Goal: Task Accomplishment & Management: Complete application form

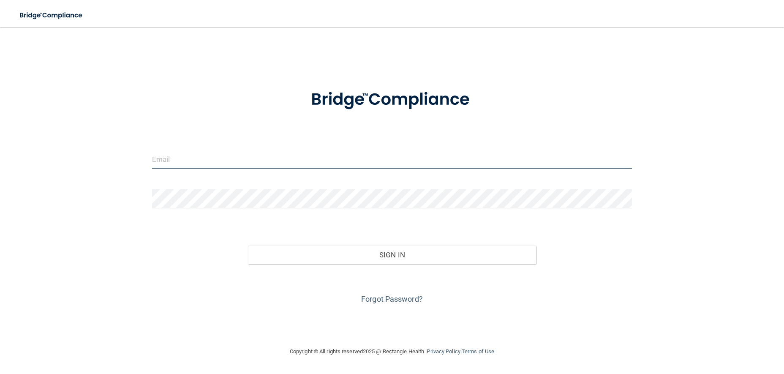
type input "[EMAIL_ADDRESS][DOMAIN_NAME]"
drag, startPoint x: 326, startPoint y: 168, endPoint x: 317, endPoint y: 169, distance: 8.9
click at [319, 169] on div "[EMAIL_ADDRESS][DOMAIN_NAME]" at bounding box center [392, 161] width 493 height 25
drag, startPoint x: 362, startPoint y: 162, endPoint x: 46, endPoint y: 193, distance: 318.1
click at [46, 193] on div "[EMAIL_ADDRESS][DOMAIN_NAME] Invalid email/password. You don't have permission …" at bounding box center [392, 186] width 750 height 302
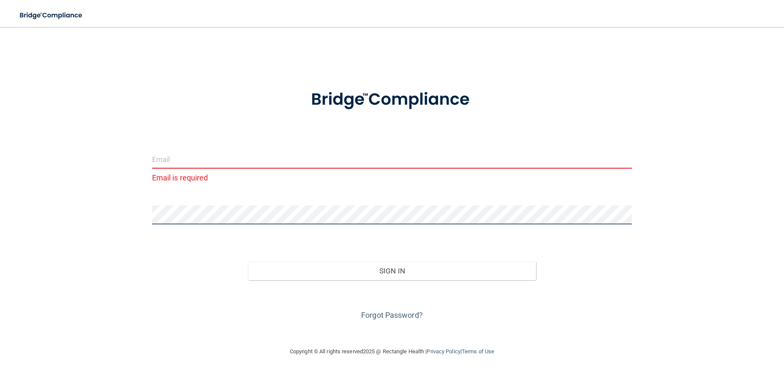
click at [74, 198] on div "Email is required Invalid email/password. You don't have permission to access t…" at bounding box center [392, 186] width 750 height 302
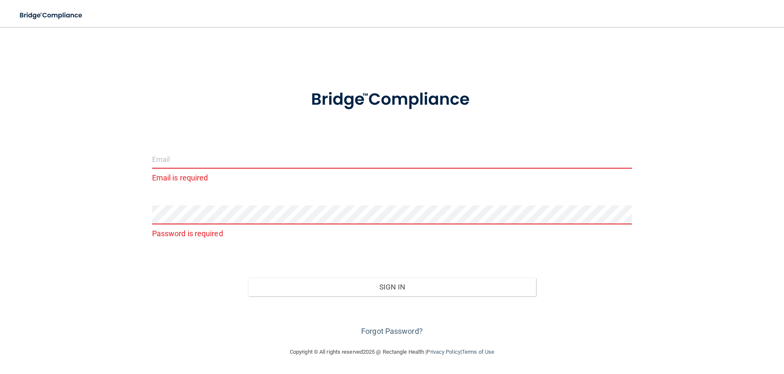
click at [171, 156] on input "email" at bounding box center [392, 158] width 480 height 19
type input "[EMAIL_ADDRESS][DOMAIN_NAME]"
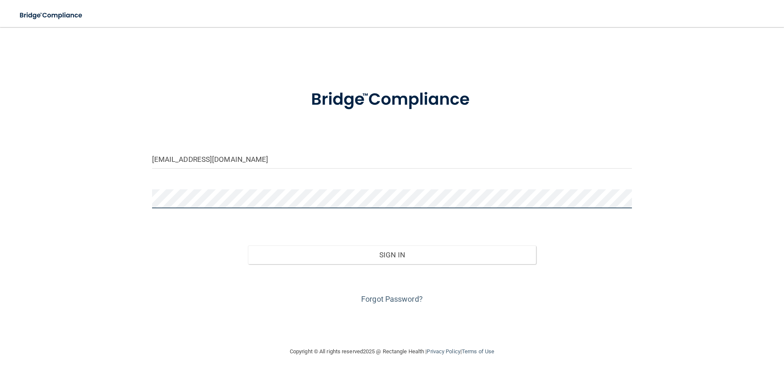
click at [248, 245] on button "Sign In" at bounding box center [392, 254] width 288 height 19
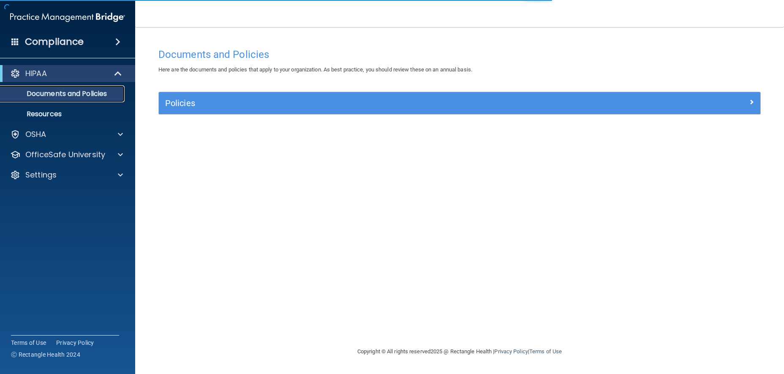
click at [60, 97] on p "Documents and Policies" at bounding box center [62, 94] width 115 height 8
click at [61, 72] on div "HIPAA" at bounding box center [56, 73] width 104 height 10
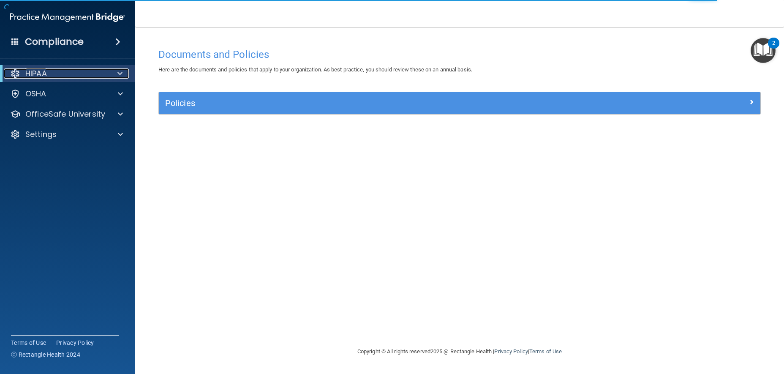
click at [61, 72] on div "HIPAA" at bounding box center [56, 73] width 104 height 10
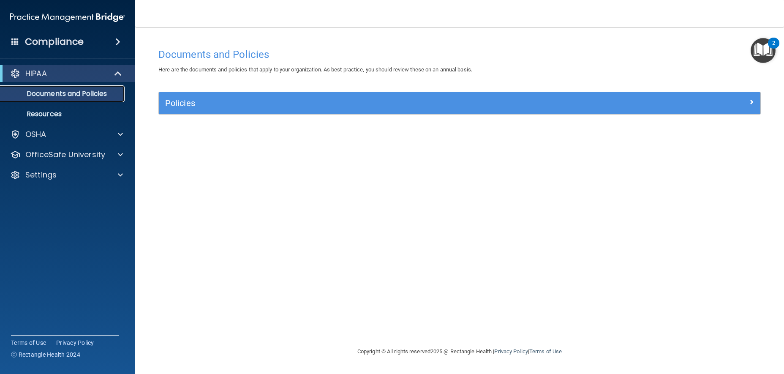
click at [41, 90] on p "Documents and Policies" at bounding box center [62, 94] width 115 height 8
click at [763, 64] on div "Documents and Policies" at bounding box center [459, 54] width 615 height 21
click at [768, 58] on img "Open Resource Center, 2 new notifications" at bounding box center [762, 50] width 25 height 25
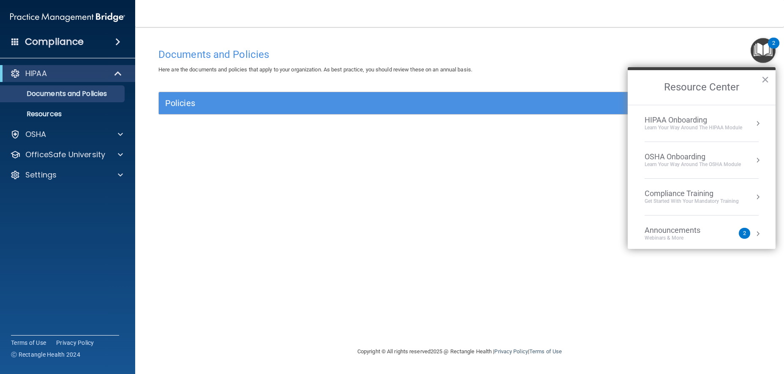
click at [686, 117] on div "HIPAA Onboarding" at bounding box center [693, 119] width 98 height 9
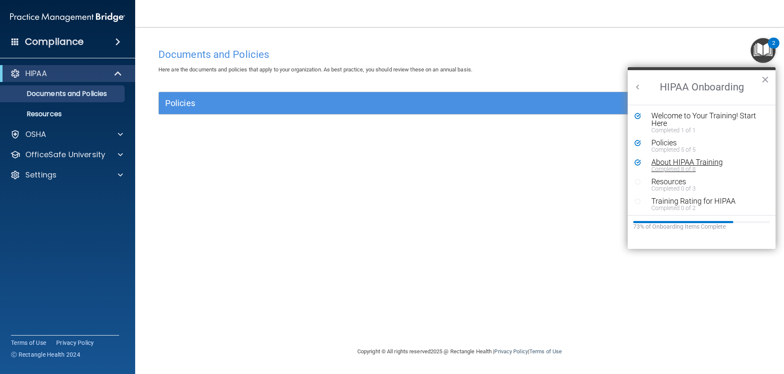
click at [669, 167] on div "Completed 8 of 8" at bounding box center [704, 169] width 106 height 6
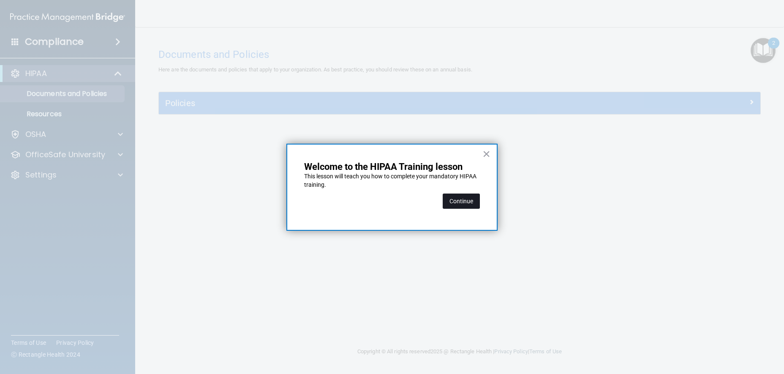
click at [456, 204] on button "Continue" at bounding box center [460, 200] width 37 height 15
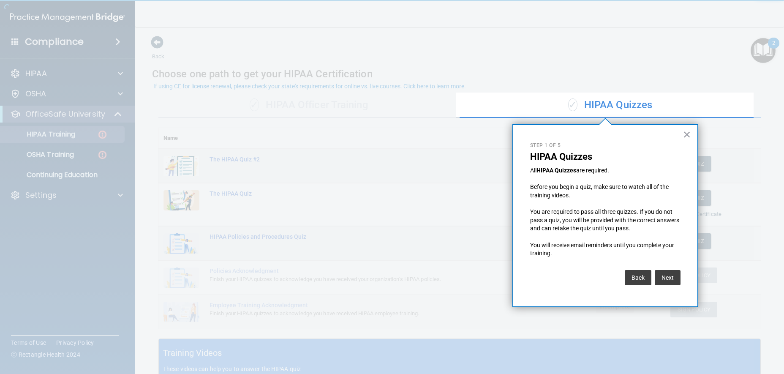
click at [682, 131] on div "× Step 1 of 5 HIPAA Quizzes All HIPAA Quizzes are required. Before you begin a …" at bounding box center [605, 215] width 186 height 183
click at [684, 130] on button "×" at bounding box center [687, 135] width 8 height 14
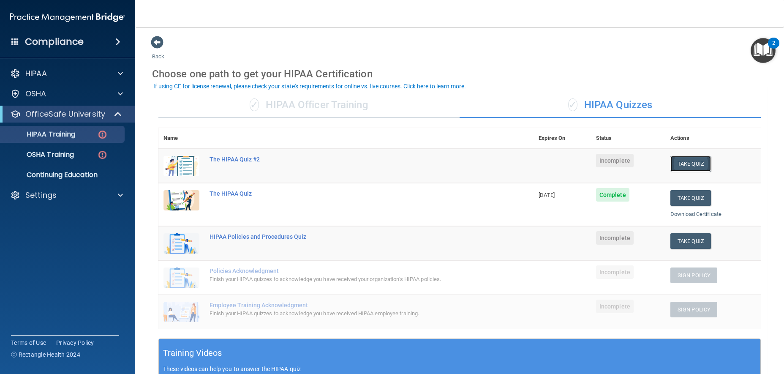
click at [683, 165] on button "Take Quiz" at bounding box center [690, 164] width 41 height 16
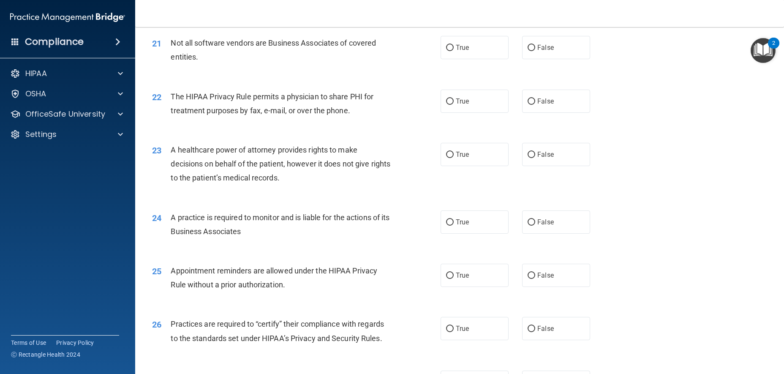
scroll to position [1647, 0]
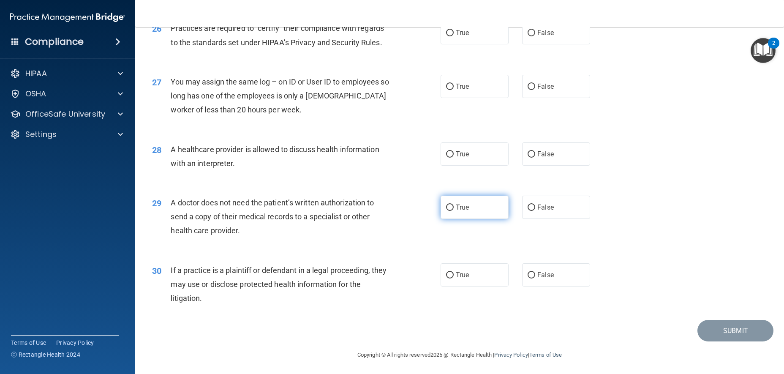
click at [479, 219] on label "True" at bounding box center [474, 206] width 68 height 23
click at [453, 211] on input "True" at bounding box center [450, 207] width 8 height 6
radio input "true"
click at [464, 166] on label "True" at bounding box center [474, 153] width 68 height 23
click at [453, 157] on input "True" at bounding box center [450, 154] width 8 height 6
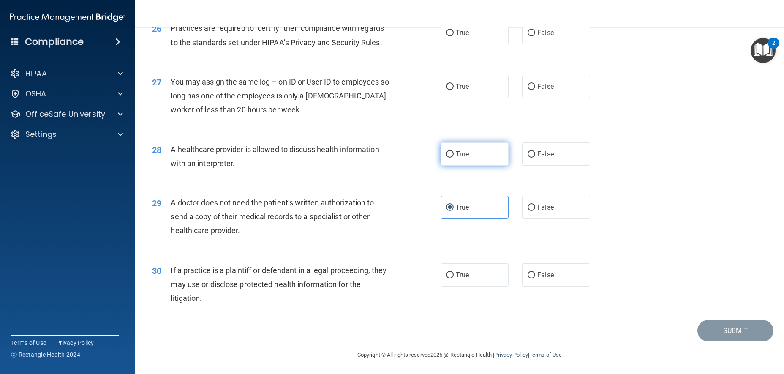
radio input "true"
click at [538, 98] on label "False" at bounding box center [556, 86] width 68 height 23
click at [551, 98] on label "False" at bounding box center [556, 86] width 68 height 23
click at [535, 90] on input "False" at bounding box center [531, 87] width 8 height 6
radio input "true"
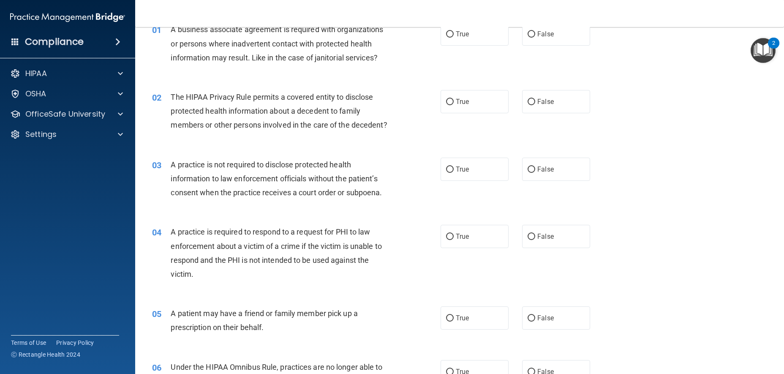
scroll to position [0, 0]
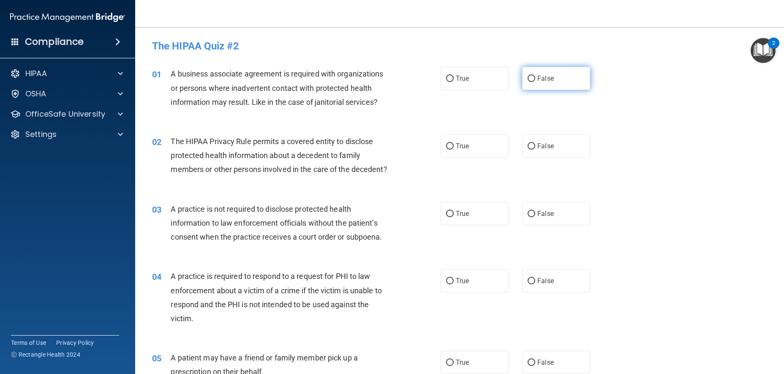
click at [561, 81] on label "False" at bounding box center [556, 78] width 68 height 23
click at [535, 81] on input "False" at bounding box center [531, 79] width 8 height 6
radio input "true"
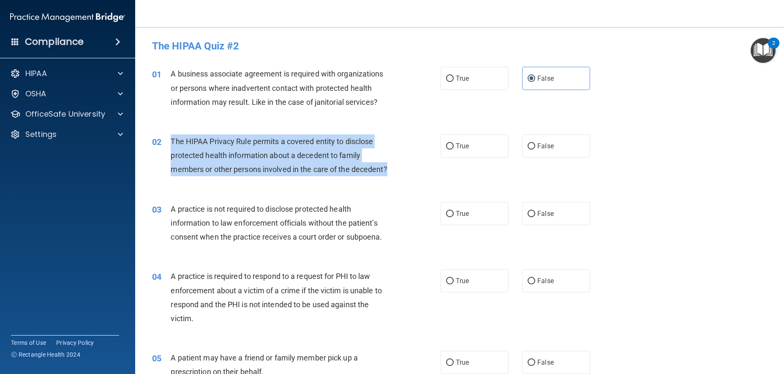
drag, startPoint x: 221, startPoint y: 183, endPoint x: 171, endPoint y: 141, distance: 65.3
click at [171, 141] on div "The HIPAA Privacy Rule permits a covered entity to disclose protected health in…" at bounding box center [284, 155] width 226 height 42
copy span "The HIPAA Privacy Rule permits a covered entity to disclose protected health in…"
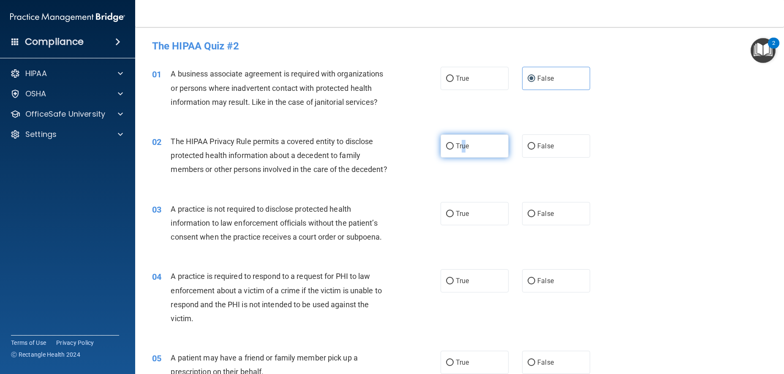
click at [461, 142] on span "True" at bounding box center [462, 146] width 13 height 8
click at [451, 140] on label "True" at bounding box center [474, 145] width 68 height 23
click at [451, 143] on input "True" at bounding box center [450, 146] width 8 height 6
radio input "true"
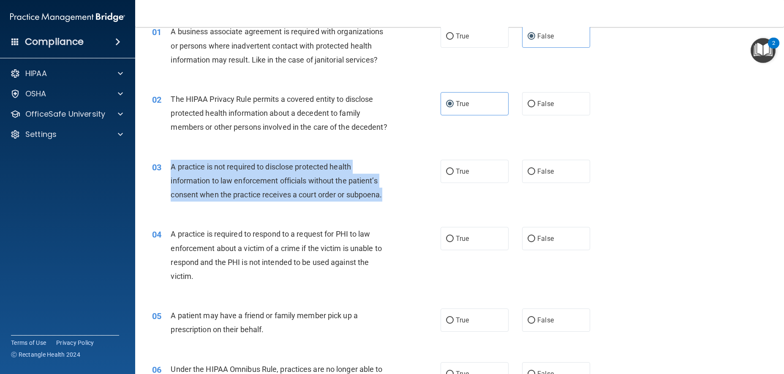
drag, startPoint x: 395, startPoint y: 212, endPoint x: 168, endPoint y: 182, distance: 229.1
click at [168, 182] on div "03 A practice is not required to disclose protected health information to law e…" at bounding box center [296, 183] width 314 height 46
copy div "A practice is not required to disclose protected health information to law enfo…"
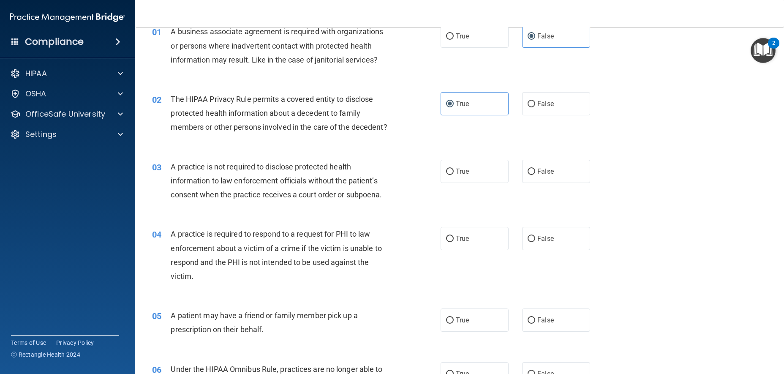
drag, startPoint x: 413, startPoint y: 95, endPoint x: 409, endPoint y: 108, distance: 13.2
click at [413, 96] on div "02 The HIPAA Privacy Rule permits a covered entity to disclose protected health…" at bounding box center [296, 115] width 314 height 46
click at [552, 183] on label "False" at bounding box center [556, 171] width 68 height 23
click at [535, 175] on input "False" at bounding box center [531, 171] width 8 height 6
radio input "true"
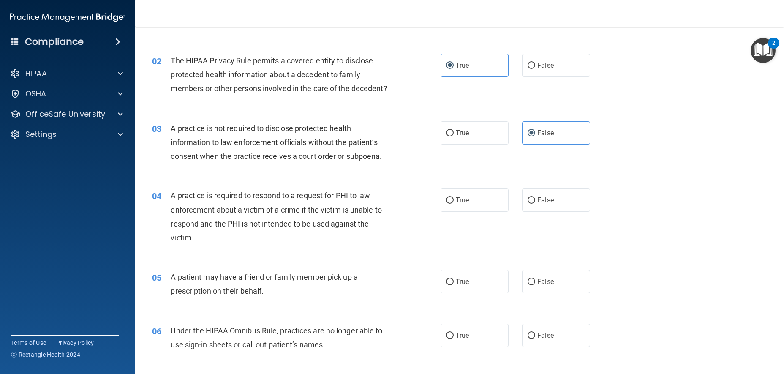
scroll to position [169, 0]
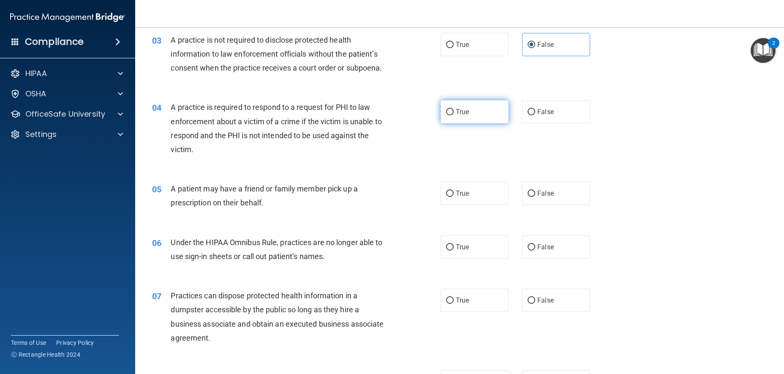
click at [494, 123] on label "True" at bounding box center [474, 111] width 68 height 23
click at [453, 115] on input "True" at bounding box center [450, 112] width 8 height 6
radio input "true"
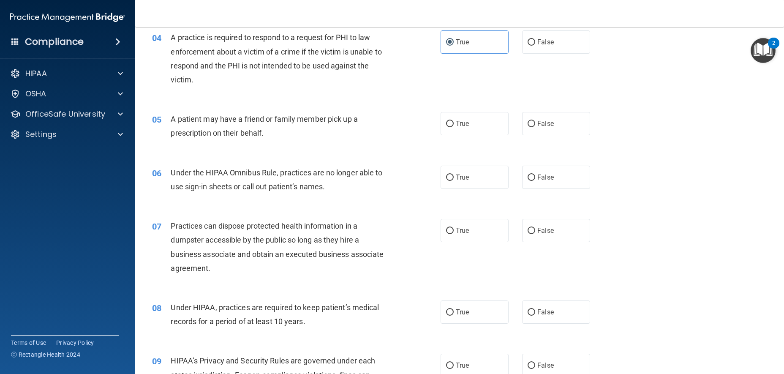
scroll to position [253, 0]
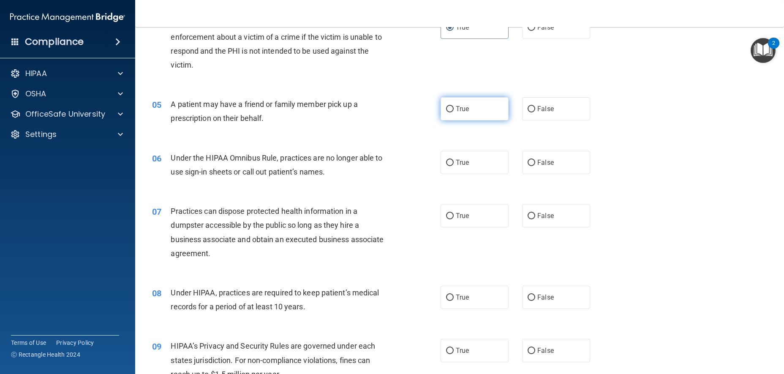
click at [449, 120] on label "True" at bounding box center [474, 108] width 68 height 23
click at [449, 112] on input "True" at bounding box center [450, 109] width 8 height 6
radio input "true"
click at [537, 174] on label "False" at bounding box center [556, 162] width 68 height 23
click at [535, 166] on input "False" at bounding box center [531, 163] width 8 height 6
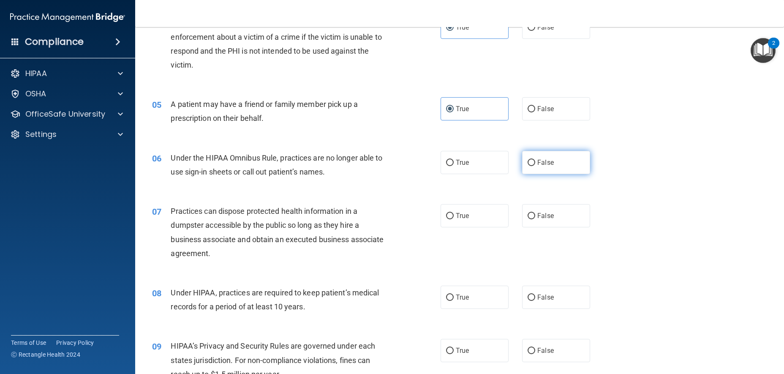
radio input "true"
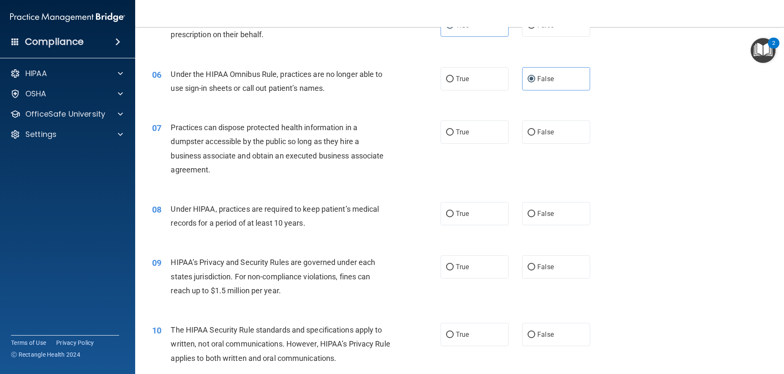
scroll to position [338, 0]
click at [558, 143] on label "False" at bounding box center [556, 130] width 68 height 23
click at [535, 135] on input "False" at bounding box center [531, 131] width 8 height 6
radio input "true"
click at [463, 221] on label "True" at bounding box center [474, 212] width 68 height 23
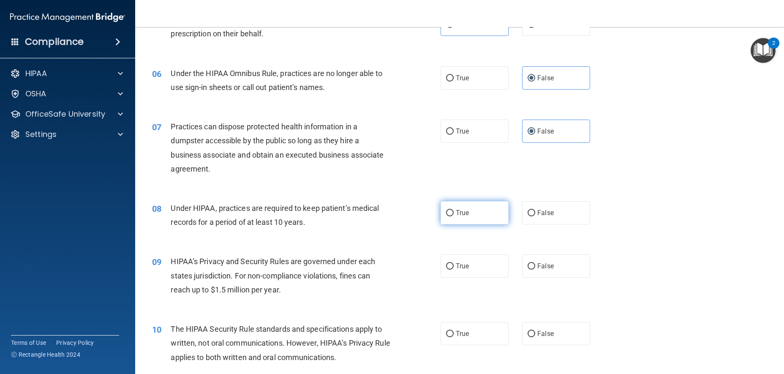
click at [453, 216] on input "True" at bounding box center [450, 213] width 8 height 6
radio input "true"
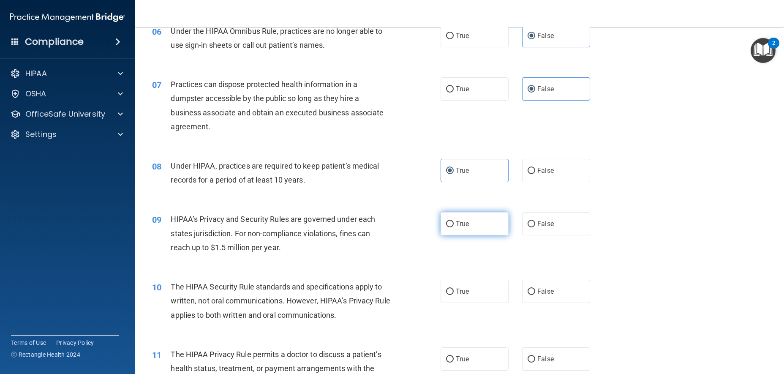
click at [492, 235] on label "True" at bounding box center [474, 223] width 68 height 23
click at [453, 227] on input "True" at bounding box center [450, 224] width 8 height 6
radio input "true"
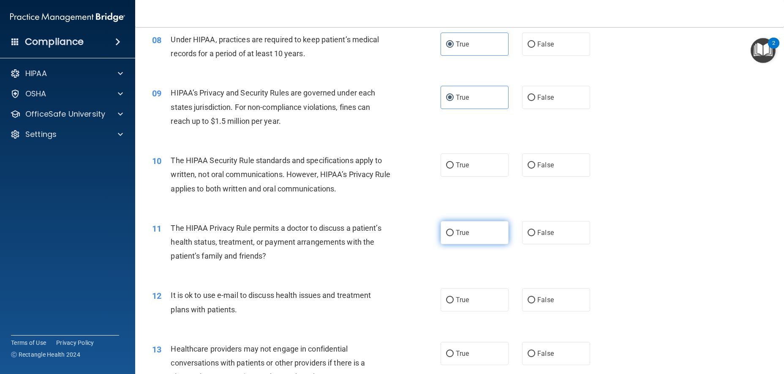
scroll to position [507, 0]
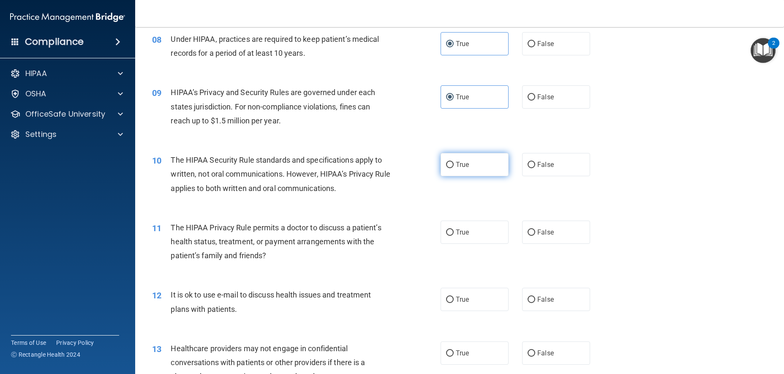
click at [467, 171] on label "True" at bounding box center [474, 164] width 68 height 23
click at [453, 168] on input "True" at bounding box center [450, 165] width 8 height 6
radio input "true"
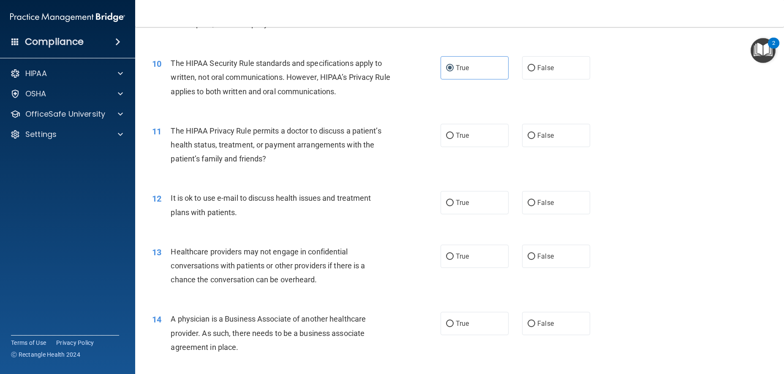
scroll to position [591, 0]
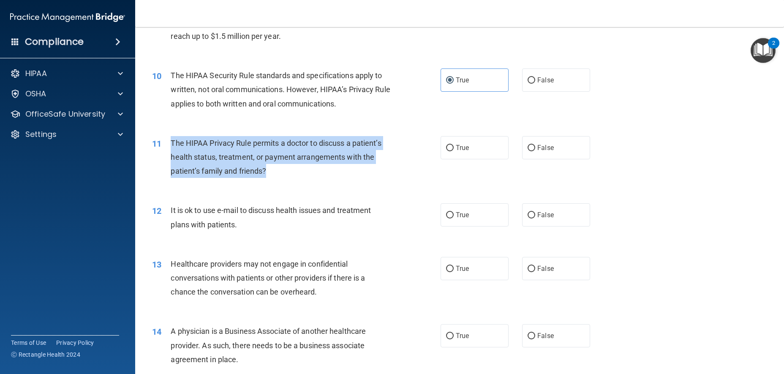
drag, startPoint x: 266, startPoint y: 188, endPoint x: 164, endPoint y: 162, distance: 105.0
click at [164, 162] on div "11 The HIPAA Privacy Rule permits a doctor to discuss a patient’s health status…" at bounding box center [296, 159] width 314 height 46
copy div "The HIPAA Privacy Rule permits a doctor to discuss a patient’s health status, t…"
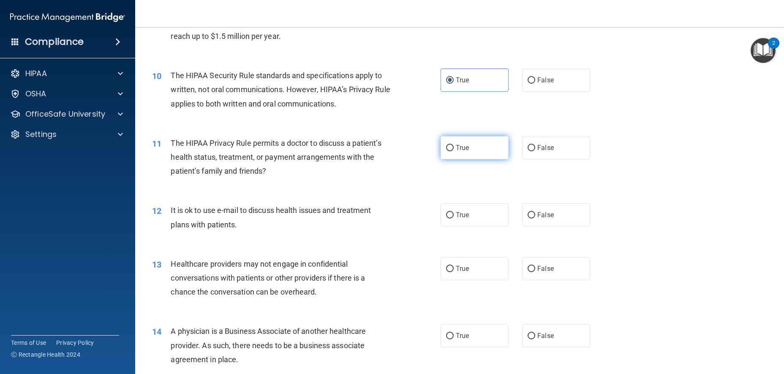
click at [463, 152] on span "True" at bounding box center [462, 148] width 13 height 8
click at [453, 151] on input "True" at bounding box center [450, 148] width 8 height 6
radio input "true"
click at [472, 226] on label "True" at bounding box center [474, 214] width 68 height 23
click at [453, 218] on input "True" at bounding box center [450, 215] width 8 height 6
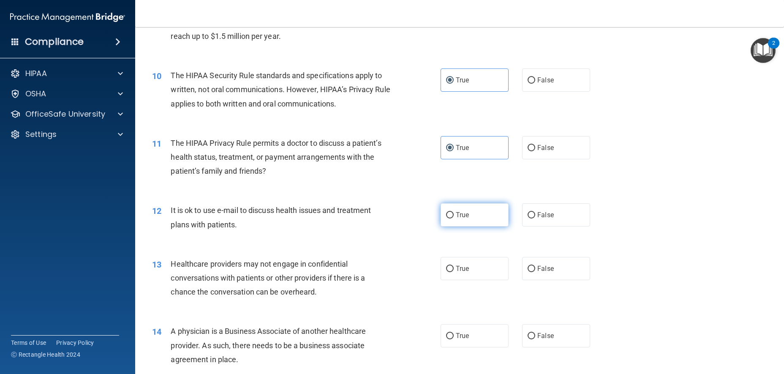
radio input "true"
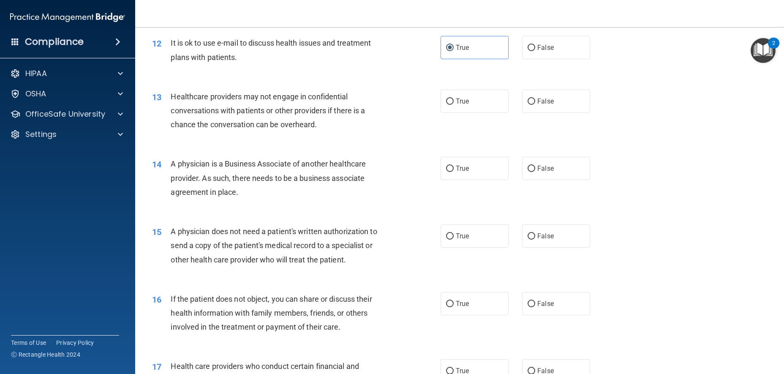
scroll to position [760, 0]
click at [566, 109] on label "False" at bounding box center [556, 99] width 68 height 23
click at [535, 103] on input "False" at bounding box center [531, 100] width 8 height 6
radio input "true"
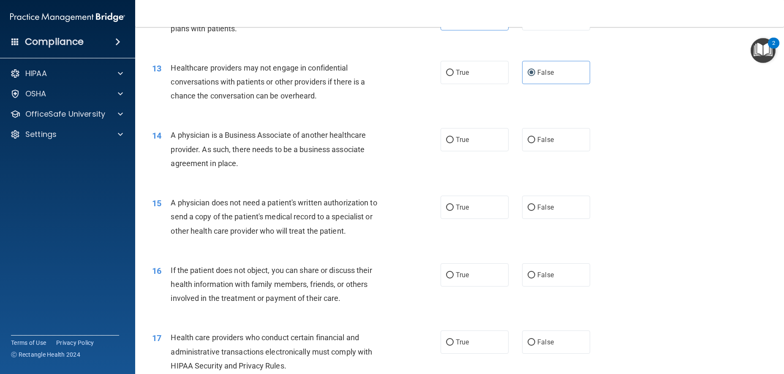
scroll to position [802, 0]
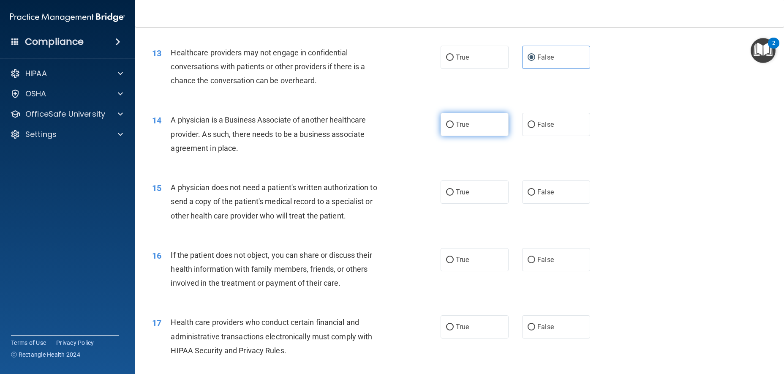
drag, startPoint x: 445, startPoint y: 135, endPoint x: 438, endPoint y: 138, distance: 7.8
click at [446, 128] on input "True" at bounding box center [450, 125] width 8 height 6
radio input "true"
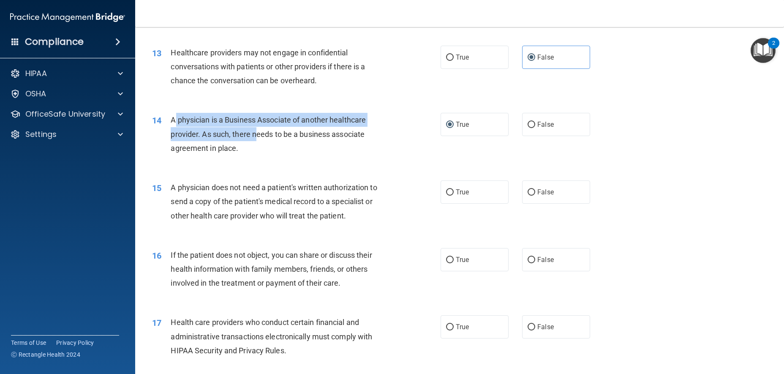
drag, startPoint x: 251, startPoint y: 153, endPoint x: 171, endPoint y: 136, distance: 81.9
click at [171, 136] on div "A physician is a Business Associate of another healthcare provider. As such, th…" at bounding box center [284, 134] width 226 height 42
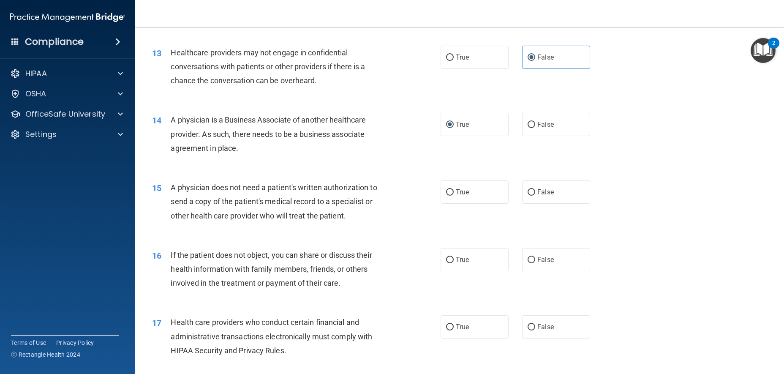
click at [236, 170] on div "14 A physician is a Business Associate of another healthcare provider. As such,…" at bounding box center [459, 136] width 627 height 68
drag, startPoint x: 243, startPoint y: 164, endPoint x: 171, endPoint y: 130, distance: 80.1
click at [171, 130] on div "A physician is a Business Associate of another healthcare provider. As such, th…" at bounding box center [284, 134] width 226 height 42
copy span "A physician is a Business Associate of another healthcare provider. As such, th…"
click at [282, 76] on span "Healthcare providers may not engage in confidential conversations with patients…" at bounding box center [268, 66] width 194 height 37
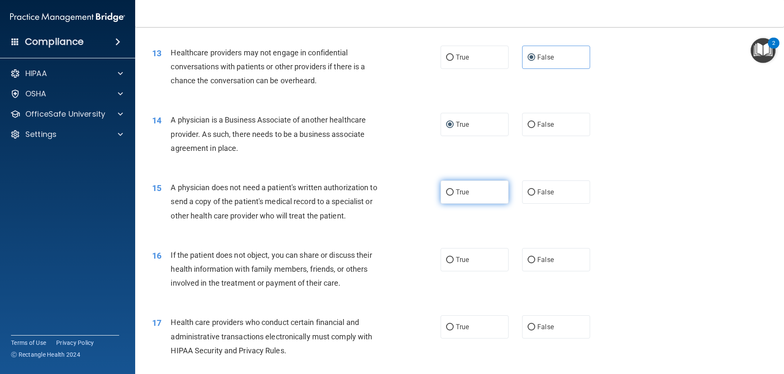
click at [469, 203] on label "True" at bounding box center [474, 191] width 68 height 23
click at [453, 195] on input "True" at bounding box center [450, 192] width 8 height 6
radio input "true"
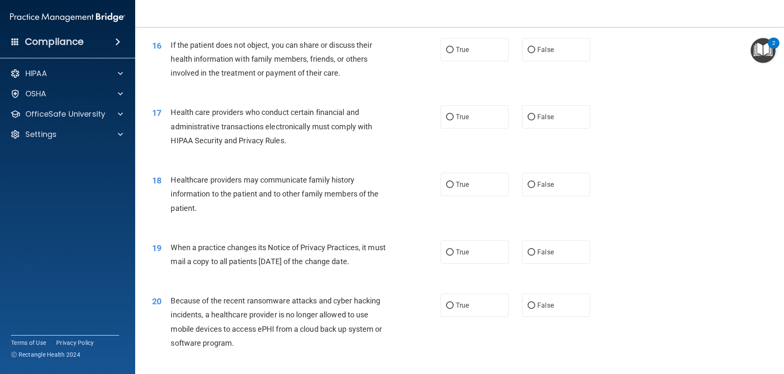
scroll to position [1013, 0]
click at [458, 60] on label "True" at bounding box center [474, 48] width 68 height 23
click at [453, 52] on input "True" at bounding box center [450, 49] width 8 height 6
radio input "true"
click at [337, 76] on span "If the patient does not object, you can share or discuss their health informati…" at bounding box center [271, 57] width 201 height 37
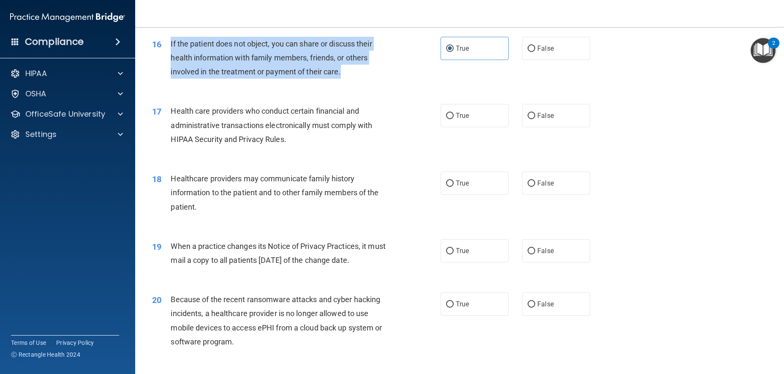
drag, startPoint x: 345, startPoint y: 87, endPoint x: 170, endPoint y: 57, distance: 177.3
click at [170, 57] on div "16 If the patient does not object, you can share or discuss their health inform…" at bounding box center [296, 60] width 314 height 46
copy div "If the patient does not object, you can share or discuss their health informati…"
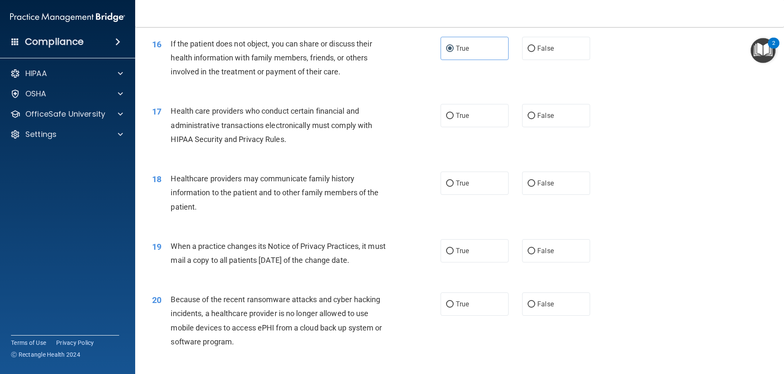
click at [400, 150] on div "17 Health care providers who conduct certain financial and administrative trans…" at bounding box center [296, 127] width 314 height 46
click at [460, 122] on label "True" at bounding box center [474, 115] width 68 height 23
click at [453, 119] on input "True" at bounding box center [450, 116] width 8 height 6
radio input "true"
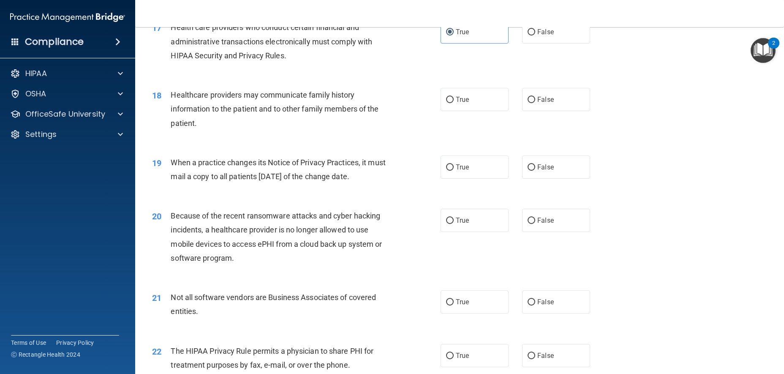
scroll to position [1098, 0]
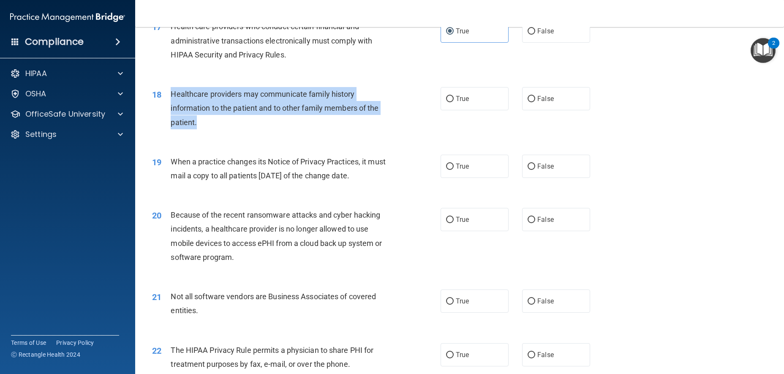
drag, startPoint x: 209, startPoint y: 133, endPoint x: 169, endPoint y: 109, distance: 46.4
click at [171, 109] on div "Healthcare providers may communicate family history information to the patient …" at bounding box center [284, 108] width 226 height 42
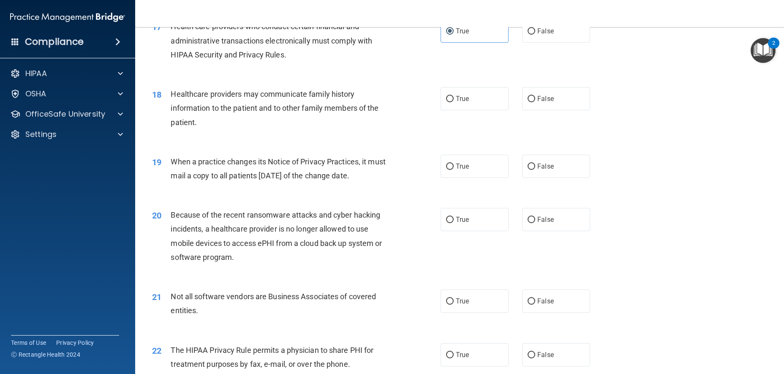
drag, startPoint x: 169, startPoint y: 109, endPoint x: 319, endPoint y: 130, distance: 151.3
click at [319, 129] on div "Healthcare providers may communicate family history information to the patient …" at bounding box center [284, 108] width 226 height 42
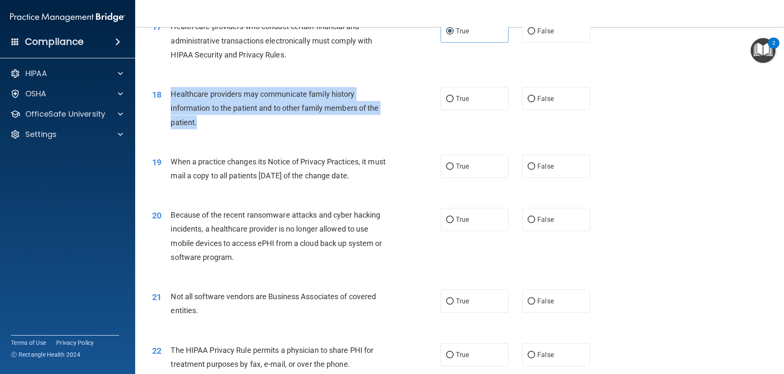
drag, startPoint x: 218, startPoint y: 133, endPoint x: 172, endPoint y: 109, distance: 52.1
click at [172, 109] on div "Healthcare providers may communicate family history information to the patient …" at bounding box center [284, 108] width 226 height 42
copy span "Healthcare providers may communicate family history information to the patient …"
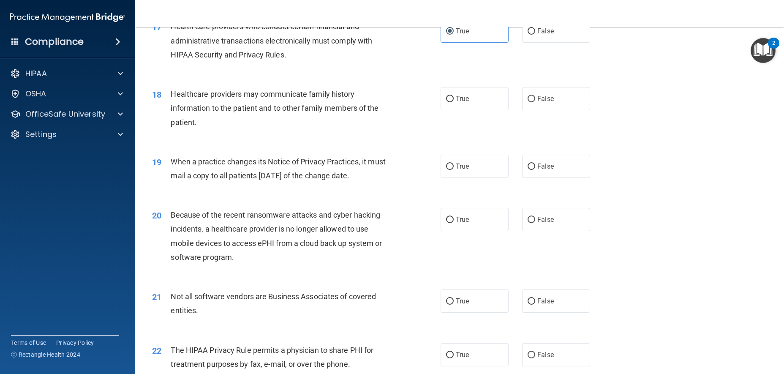
click at [475, 127] on div "18 Healthcare providers may communicate family history information to the patie…" at bounding box center [459, 110] width 627 height 68
click at [468, 109] on label "True" at bounding box center [474, 98] width 68 height 23
click at [453, 102] on input "True" at bounding box center [450, 99] width 8 height 6
radio input "true"
click at [568, 177] on label "False" at bounding box center [556, 166] width 68 height 23
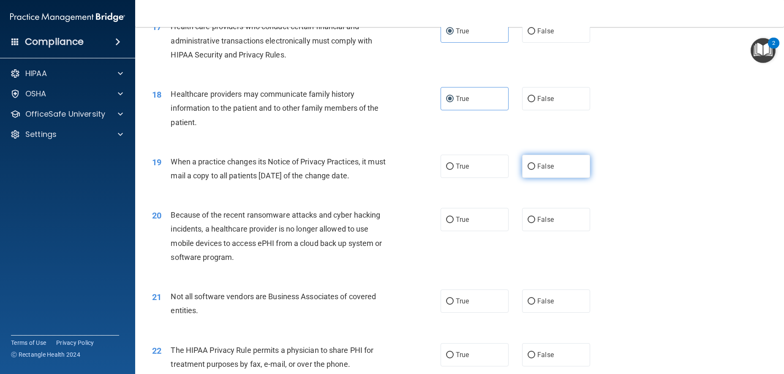
click at [535, 170] on input "False" at bounding box center [531, 166] width 8 height 6
radio input "true"
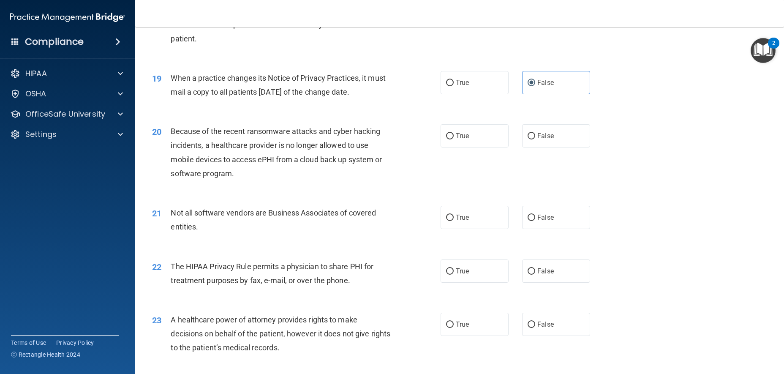
scroll to position [1182, 0]
click at [488, 147] on label "True" at bounding box center [474, 134] width 68 height 23
click at [453, 138] on input "True" at bounding box center [450, 135] width 8 height 6
radio input "true"
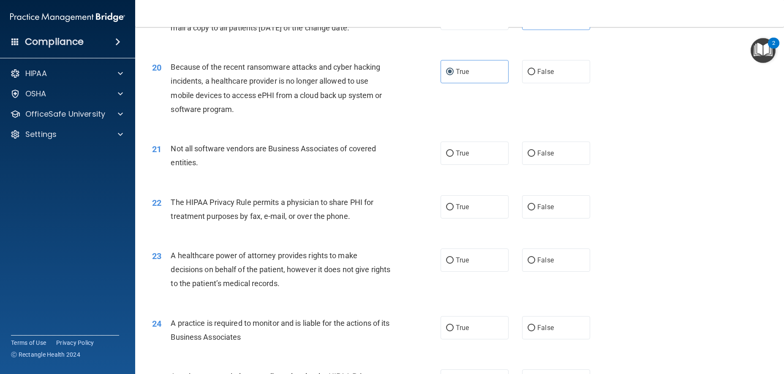
scroll to position [1267, 0]
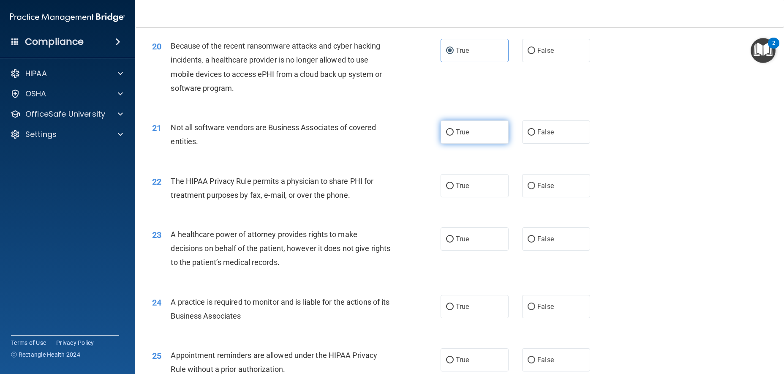
click at [456, 136] on span "True" at bounding box center [462, 132] width 13 height 8
click at [453, 136] on input "True" at bounding box center [450, 132] width 8 height 6
radio input "true"
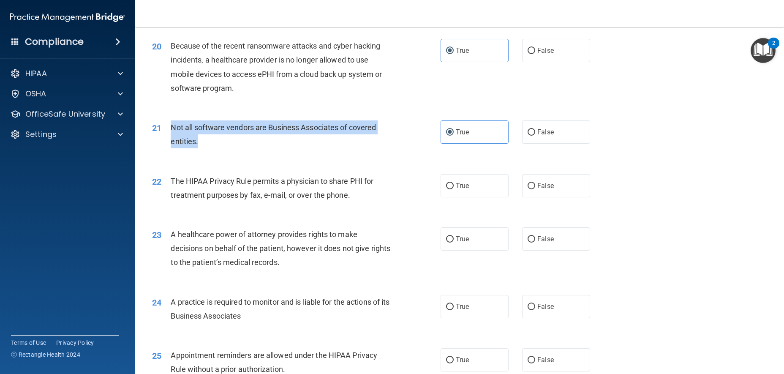
drag, startPoint x: 198, startPoint y: 173, endPoint x: 169, endPoint y: 151, distance: 36.7
click at [169, 151] on div "21 Not all software vendors are Business Associates of covered entities." at bounding box center [296, 136] width 314 height 32
copy div "Not all software vendors are Business Associates of covered entities."
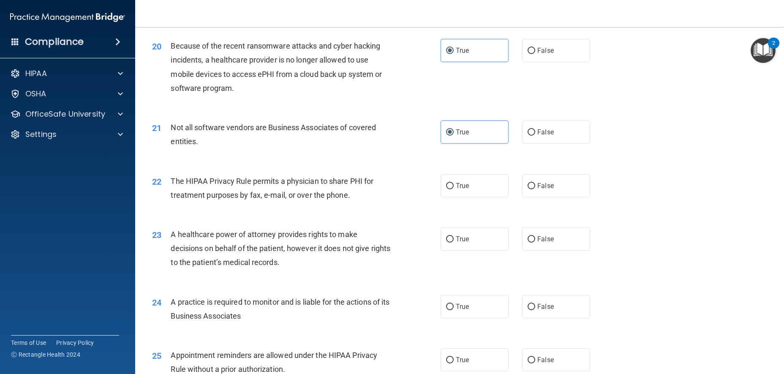
click at [375, 201] on div "22 The HIPAA Privacy Rule permits a physician to share PHI for treatment purpos…" at bounding box center [459, 189] width 627 height 53
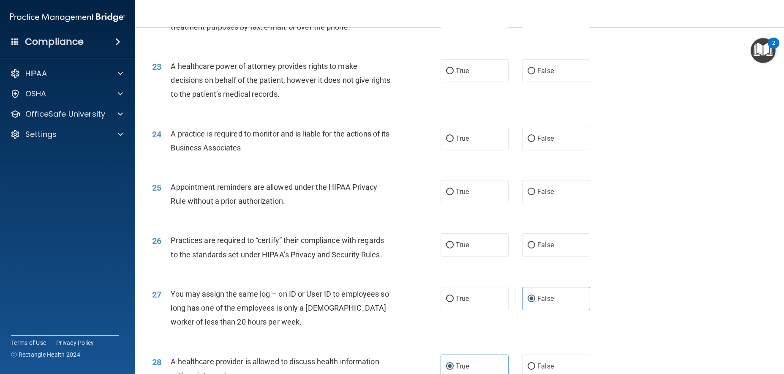
scroll to position [1436, 0]
click at [544, 21] on span "False" at bounding box center [545, 17] width 16 height 8
click at [535, 20] on input "False" at bounding box center [531, 17] width 8 height 6
radio input "true"
click at [576, 81] on label "False" at bounding box center [556, 69] width 68 height 23
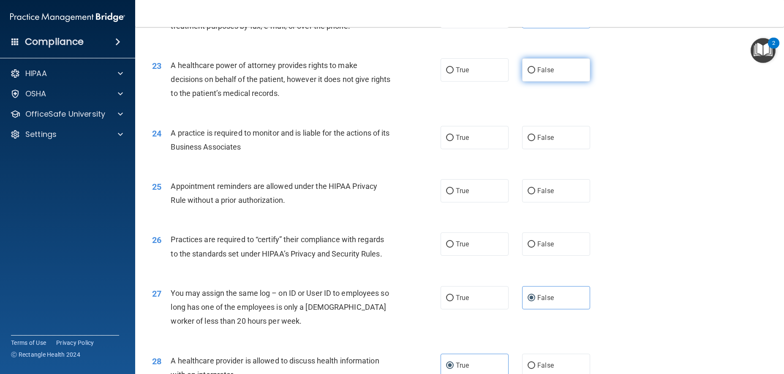
click at [535, 73] on input "False" at bounding box center [531, 70] width 8 height 6
radio input "true"
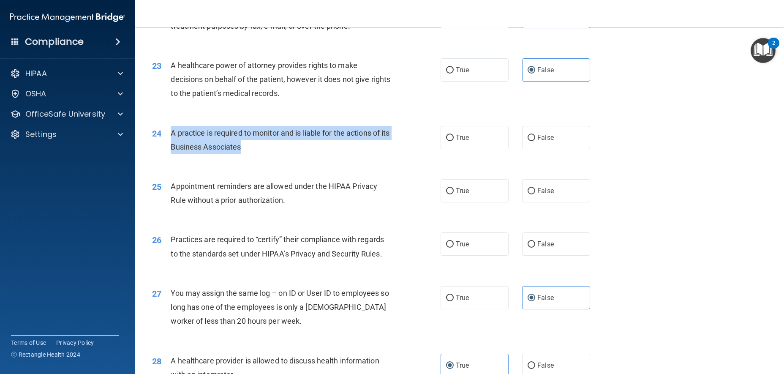
drag, startPoint x: 264, startPoint y: 177, endPoint x: 166, endPoint y: 161, distance: 100.1
click at [166, 158] on div "24 A practice is required to monitor and is liable for the actions of its Busin…" at bounding box center [296, 142] width 314 height 32
copy div "A practice is required to monitor and is liable for the actions of its Business…"
click at [293, 154] on div "A practice is required to monitor and is liable for the actions of its Business…" at bounding box center [284, 140] width 226 height 28
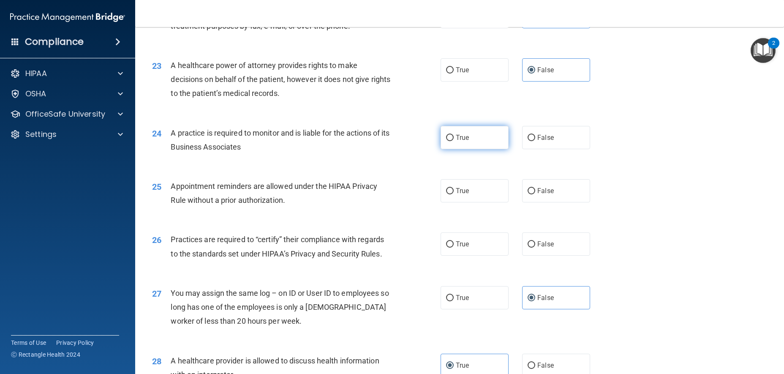
click at [456, 141] on span "True" at bounding box center [462, 137] width 13 height 8
click at [453, 141] on input "True" at bounding box center [450, 138] width 8 height 6
radio input "true"
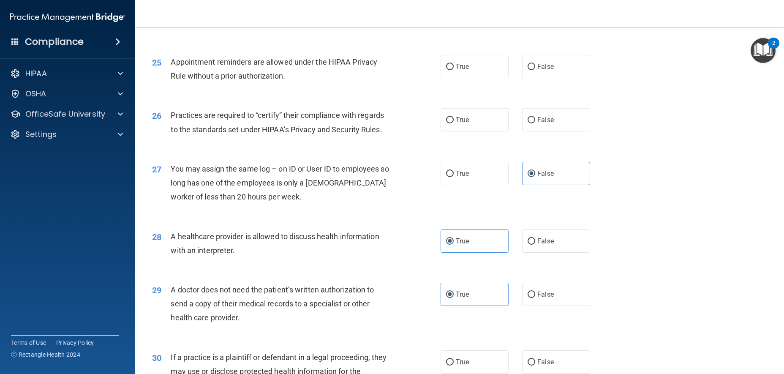
scroll to position [1604, 0]
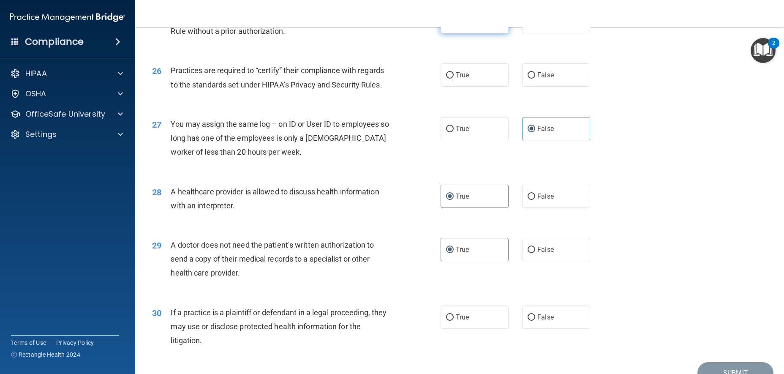
click at [486, 33] on label "True" at bounding box center [474, 21] width 68 height 23
click at [453, 25] on input "True" at bounding box center [450, 22] width 8 height 6
radio input "true"
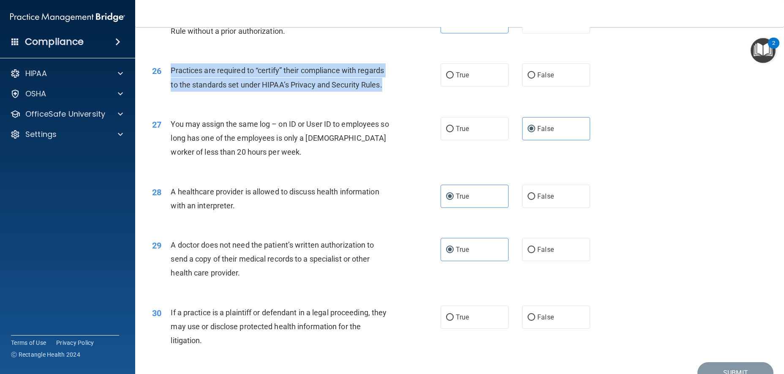
drag, startPoint x: 397, startPoint y: 110, endPoint x: 167, endPoint y: 94, distance: 230.3
click at [167, 95] on div "26 Practices are required to “certify” their compliance with regards to the sta…" at bounding box center [296, 79] width 314 height 32
copy div "Practices are required to “certify” their compliance with regards to the standa…"
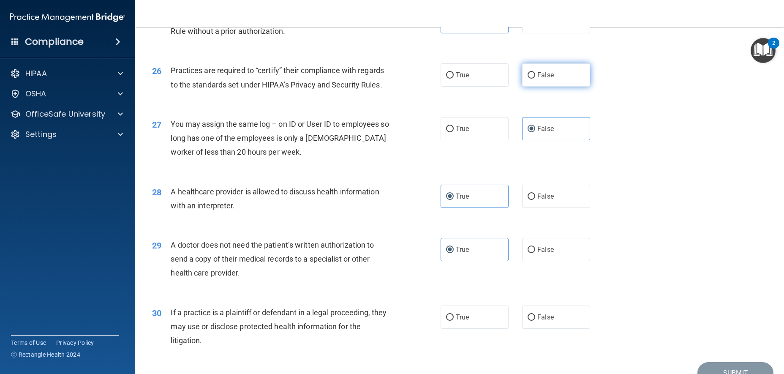
click at [539, 79] on span "False" at bounding box center [545, 75] width 16 height 8
click at [535, 79] on input "False" at bounding box center [531, 75] width 8 height 6
radio input "true"
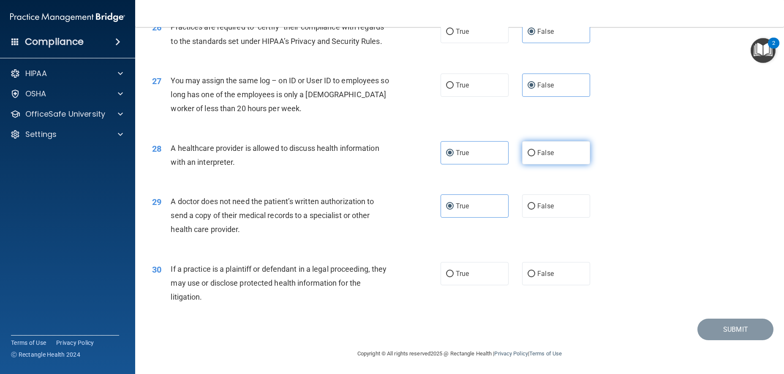
scroll to position [1676, 0]
click at [465, 277] on label "True" at bounding box center [474, 273] width 68 height 23
click at [453, 277] on input "True" at bounding box center [450, 274] width 8 height 6
radio input "true"
click at [701, 326] on button "Submit" at bounding box center [735, 329] width 76 height 22
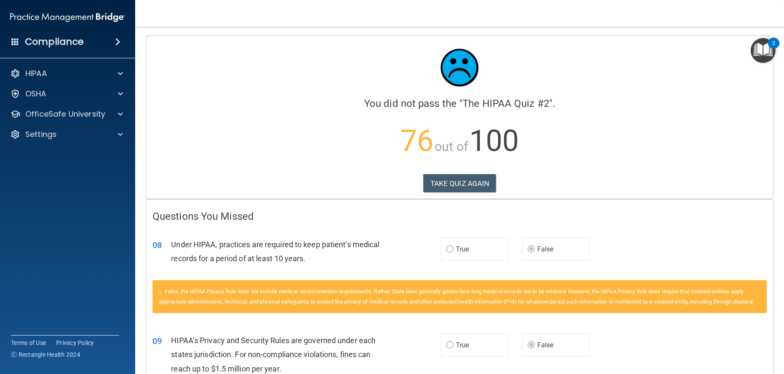
click at [468, 173] on div "Calculating your score.... You did not pass the " The HIPAA Quiz #2 ". 76 out o…" at bounding box center [459, 117] width 627 height 163
click at [469, 175] on button "TAKE QUIZ AGAIN" at bounding box center [459, 183] width 73 height 19
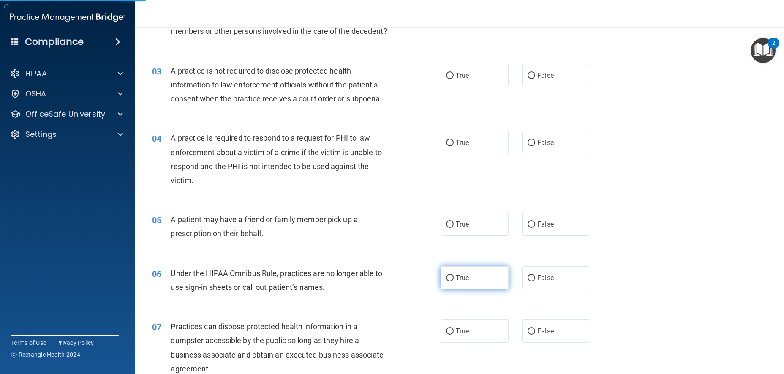
scroll to position [296, 0]
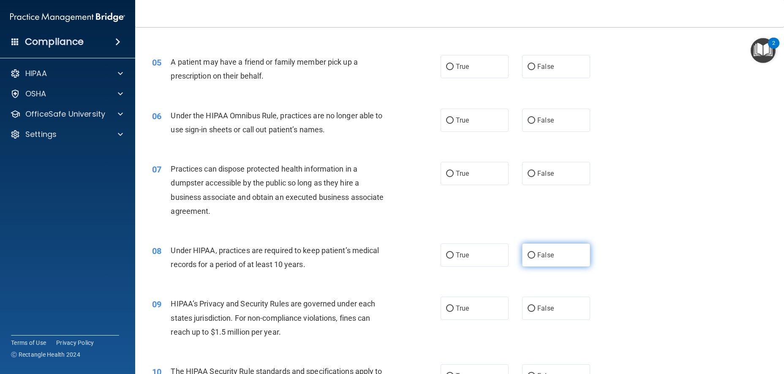
click at [558, 266] on label "False" at bounding box center [556, 254] width 68 height 23
click at [535, 258] on input "False" at bounding box center [531, 255] width 8 height 6
radio input "true"
click at [540, 312] on span "False" at bounding box center [545, 308] width 16 height 8
click at [535, 312] on input "False" at bounding box center [531, 308] width 8 height 6
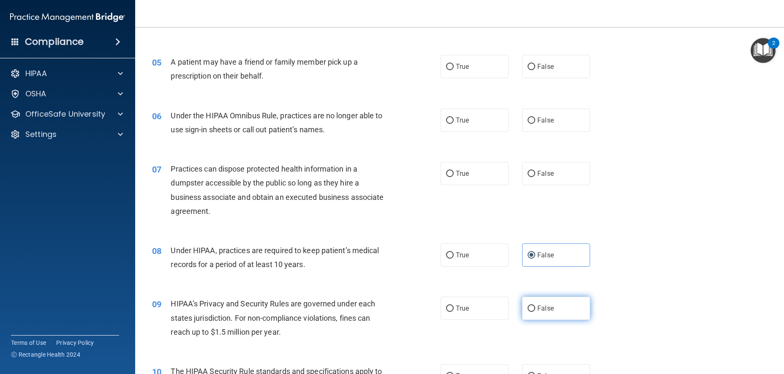
radio input "true"
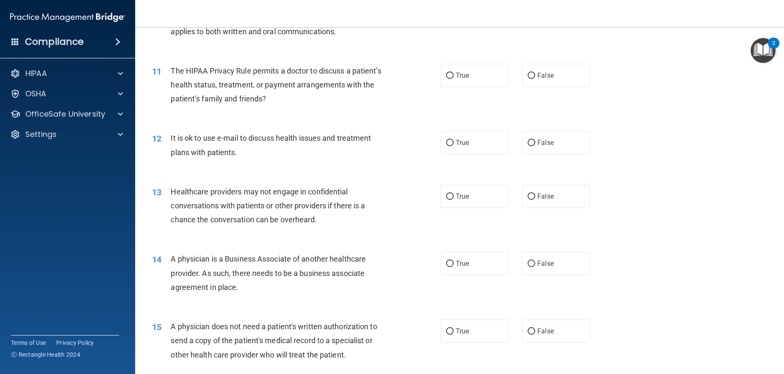
scroll to position [676, 0]
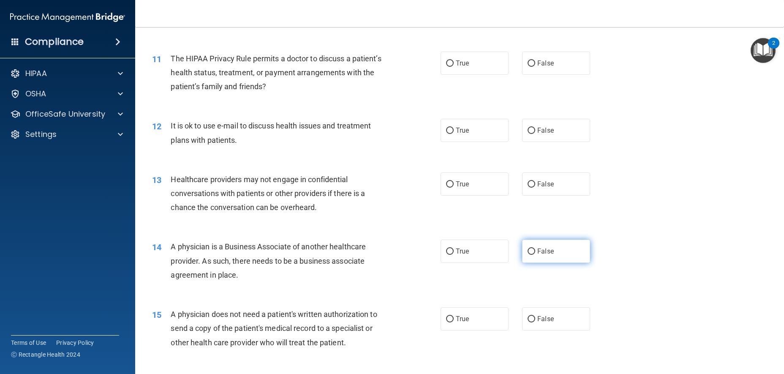
click at [551, 263] on label "False" at bounding box center [556, 250] width 68 height 23
click at [535, 255] on input "False" at bounding box center [531, 251] width 8 height 6
radio input "true"
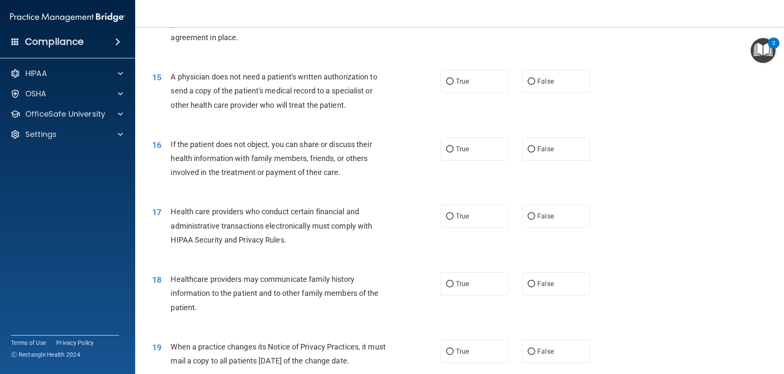
scroll to position [1013, 0]
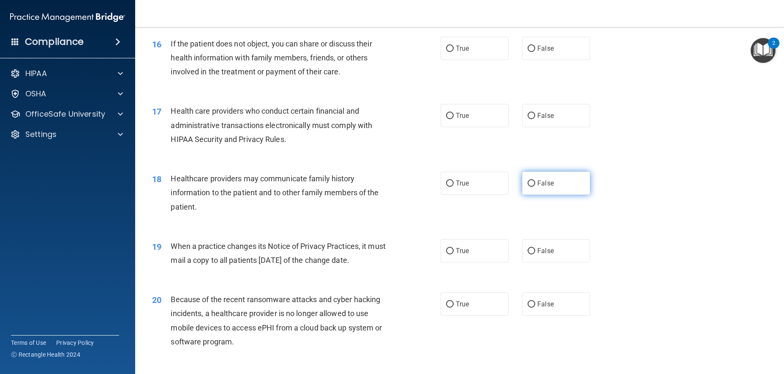
click at [541, 193] on label "False" at bounding box center [556, 182] width 68 height 23
click at [535, 187] on input "False" at bounding box center [531, 183] width 8 height 6
radio input "true"
click at [550, 262] on label "False" at bounding box center [556, 250] width 68 height 23
click at [535, 254] on input "False" at bounding box center [531, 251] width 8 height 6
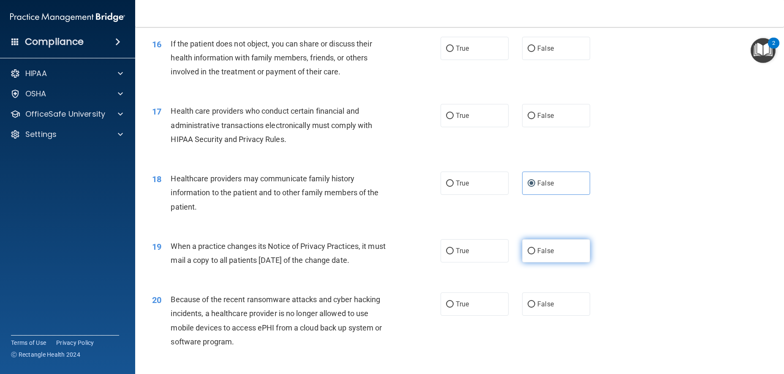
radio input "true"
click at [537, 308] on span "False" at bounding box center [545, 304] width 16 height 8
click at [534, 307] on input "False" at bounding box center [531, 304] width 8 height 6
radio input "true"
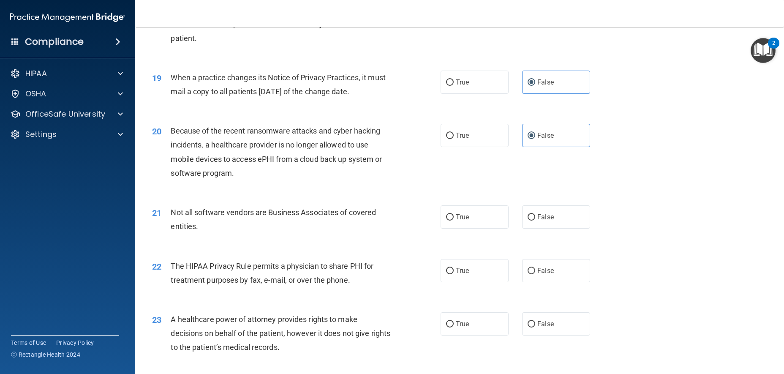
scroll to position [1182, 0]
click at [473, 282] on label "True" at bounding box center [474, 269] width 68 height 23
click at [453, 274] on input "True" at bounding box center [450, 270] width 8 height 6
radio input "true"
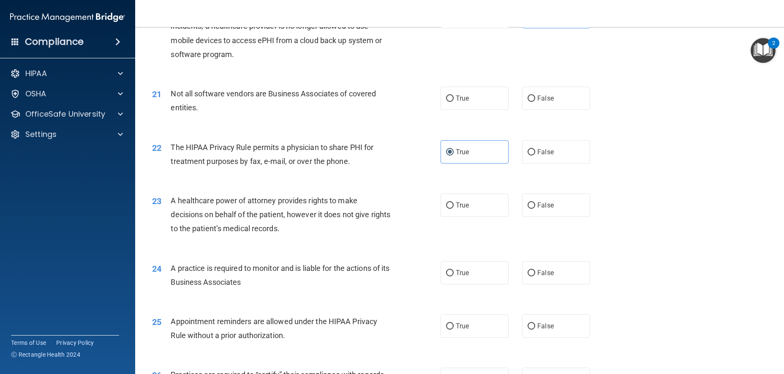
scroll to position [1309, 0]
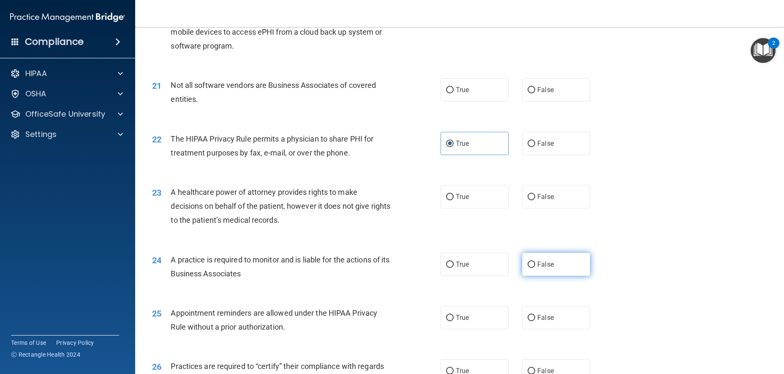
click at [538, 276] on label "False" at bounding box center [556, 263] width 68 height 23
click at [535, 268] on input "False" at bounding box center [531, 264] width 8 height 6
radio input "true"
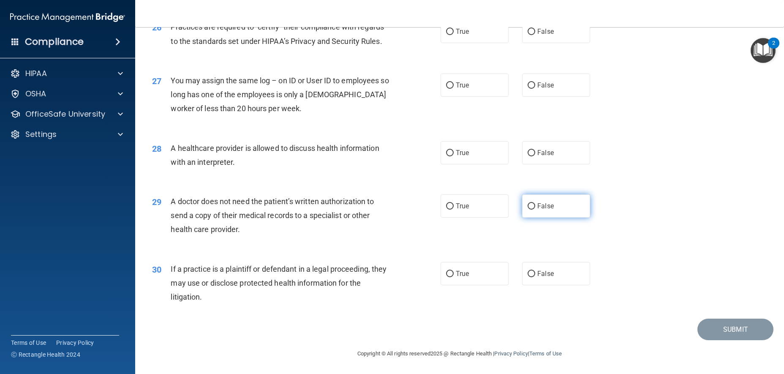
scroll to position [1676, 0]
click at [456, 275] on span "True" at bounding box center [462, 273] width 13 height 8
click at [453, 275] on input "True" at bounding box center [450, 274] width 8 height 6
radio input "true"
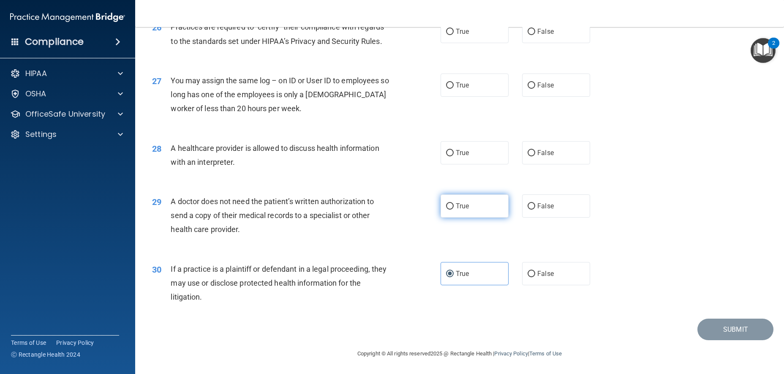
click at [450, 207] on label "True" at bounding box center [474, 205] width 68 height 23
click at [450, 207] on input "True" at bounding box center [450, 206] width 8 height 6
radio input "true"
click at [467, 151] on label "True" at bounding box center [474, 152] width 68 height 23
click at [453, 151] on input "True" at bounding box center [450, 153] width 8 height 6
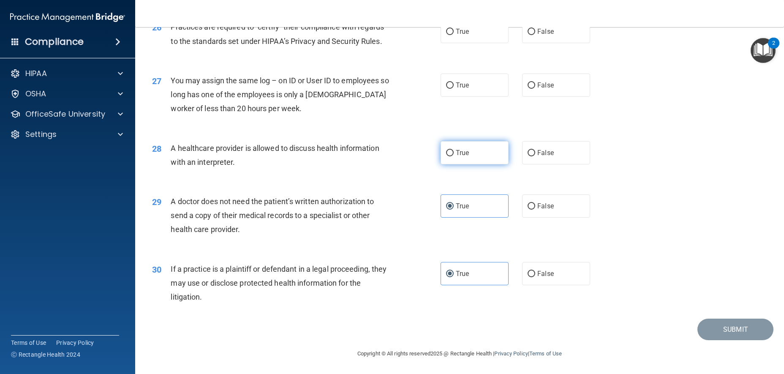
radio input "true"
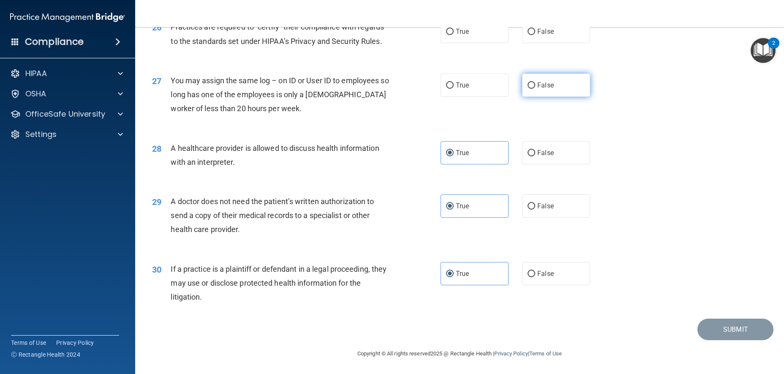
click at [551, 79] on label "False" at bounding box center [556, 84] width 68 height 23
click at [535, 82] on input "False" at bounding box center [531, 85] width 8 height 6
radio input "true"
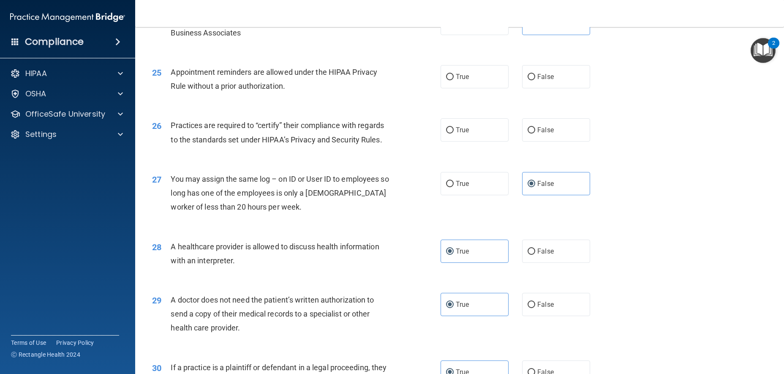
scroll to position [1549, 0]
click at [542, 134] on span "False" at bounding box center [545, 130] width 16 height 8
click at [573, 142] on label "False" at bounding box center [556, 130] width 68 height 23
click at [535, 134] on input "False" at bounding box center [531, 131] width 8 height 6
radio input "true"
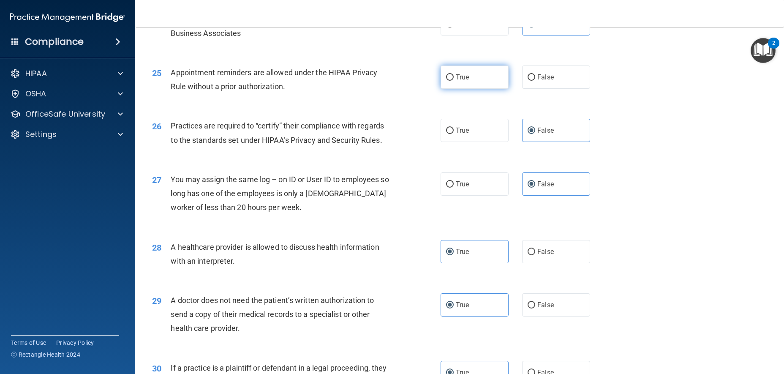
click at [459, 81] on span "True" at bounding box center [462, 77] width 13 height 8
click at [453, 81] on input "True" at bounding box center [450, 77] width 8 height 6
radio input "true"
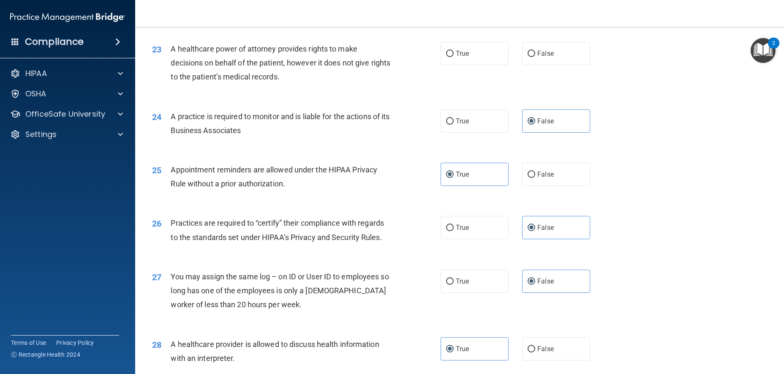
scroll to position [1422, 0]
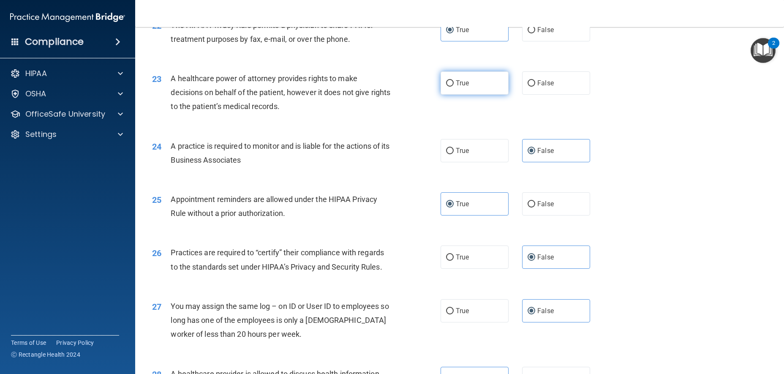
click at [486, 95] on label "True" at bounding box center [474, 82] width 68 height 23
click at [453, 87] on input "True" at bounding box center [450, 83] width 8 height 6
radio input "true"
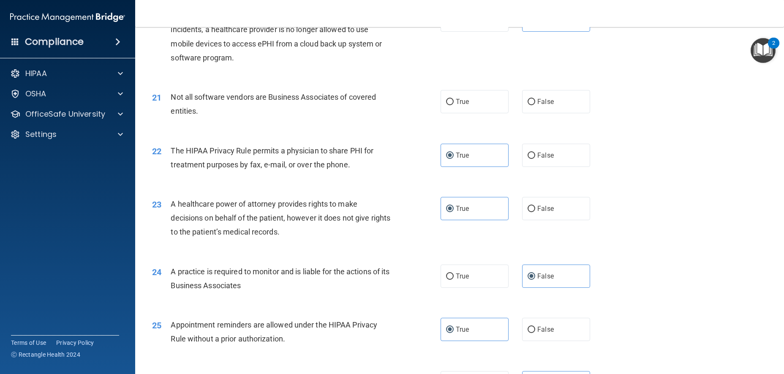
scroll to position [1296, 0]
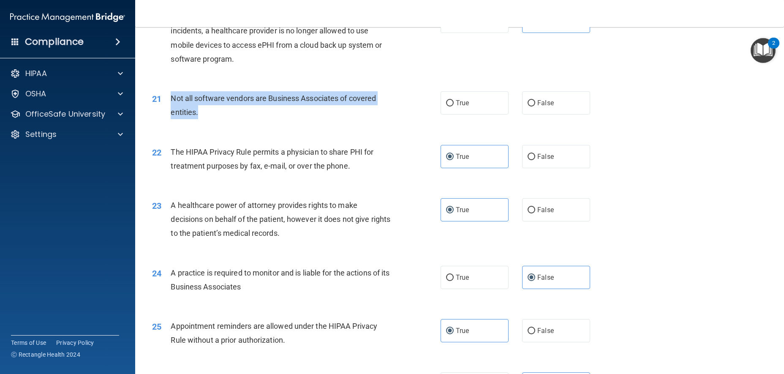
drag, startPoint x: 201, startPoint y: 136, endPoint x: 166, endPoint y: 125, distance: 35.8
click at [166, 123] on div "21 Not all software vendors are Business Associates of covered entities." at bounding box center [296, 107] width 314 height 32
copy div "Not all software vendors are Business Associates of covered entities."
click at [267, 66] on div "Because of the recent ransomware attacks and cyber hacking incidents, a healthc…" at bounding box center [284, 38] width 226 height 56
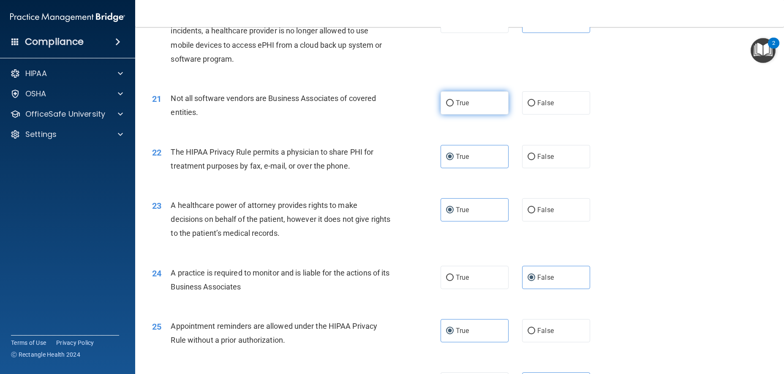
click at [478, 114] on label "True" at bounding box center [474, 102] width 68 height 23
click at [453, 106] on input "True" at bounding box center [450, 103] width 8 height 6
radio input "true"
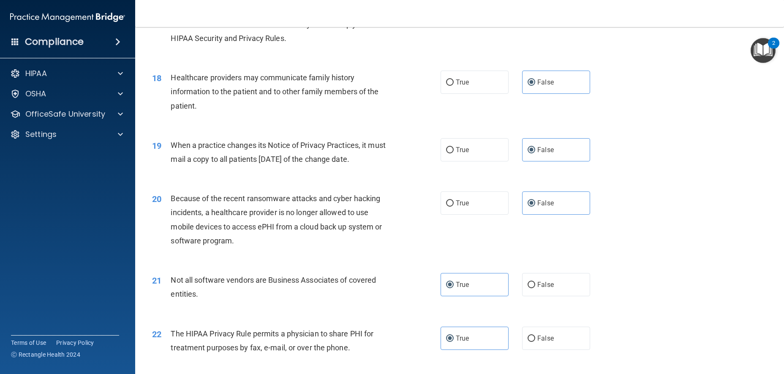
scroll to position [1085, 0]
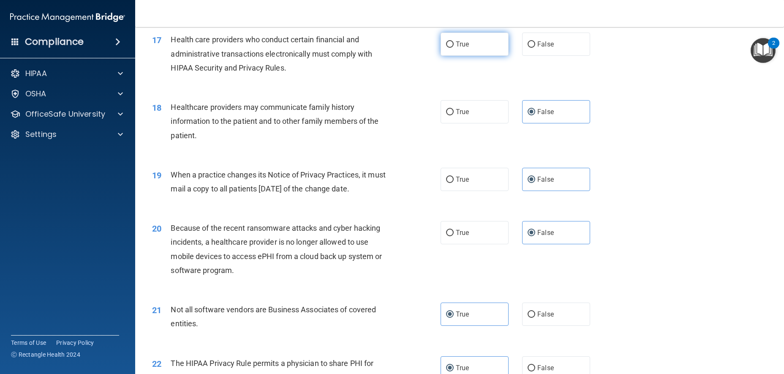
click at [462, 50] on label "True" at bounding box center [474, 44] width 68 height 23
click at [453, 48] on input "True" at bounding box center [450, 44] width 8 height 6
radio input "true"
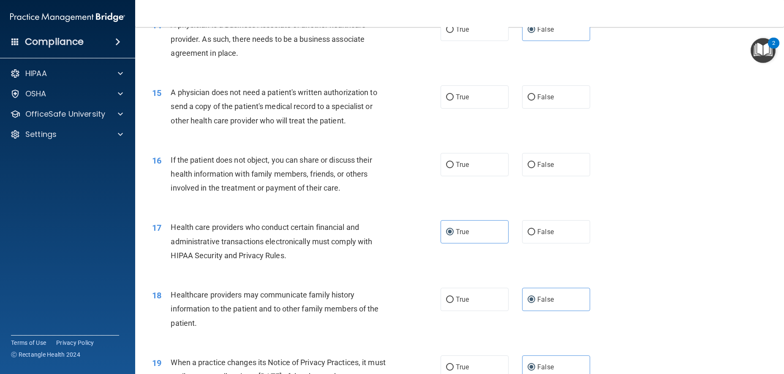
scroll to position [874, 0]
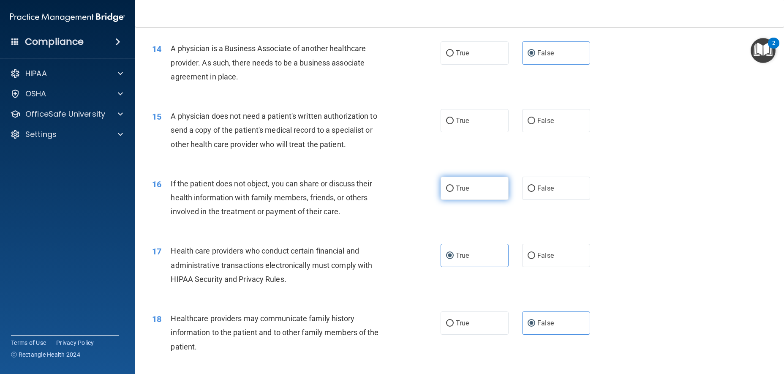
click at [465, 192] on span "True" at bounding box center [462, 188] width 13 height 8
click at [453, 192] on input "True" at bounding box center [450, 188] width 8 height 6
radio input "true"
click at [464, 125] on span "True" at bounding box center [462, 121] width 13 height 8
click at [501, 130] on label "True" at bounding box center [474, 120] width 68 height 23
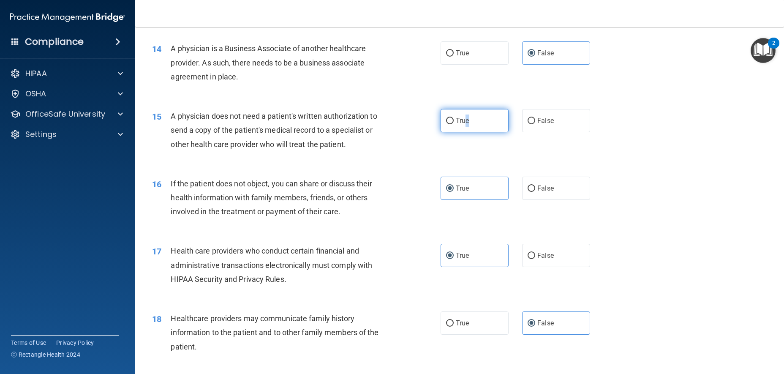
click at [453, 124] on input "True" at bounding box center [450, 121] width 8 height 6
radio input "true"
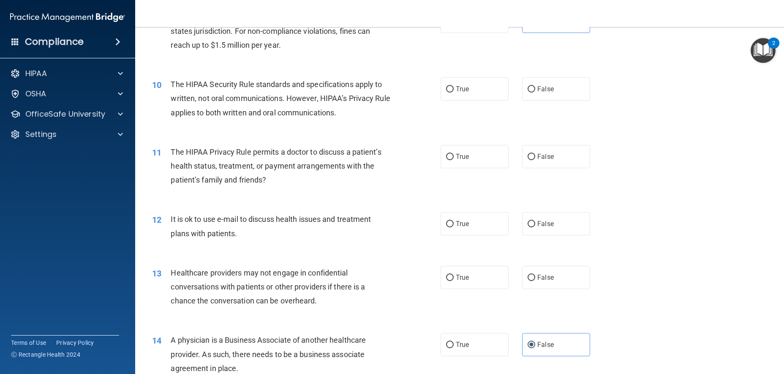
scroll to position [578, 0]
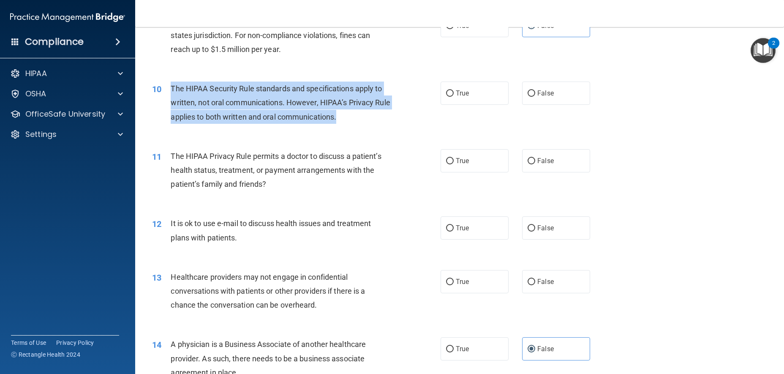
drag, startPoint x: 357, startPoint y: 130, endPoint x: 173, endPoint y: 98, distance: 186.4
click at [171, 98] on div "The HIPAA Security Rule standards and specifications apply to written, not oral…" at bounding box center [284, 102] width 226 height 42
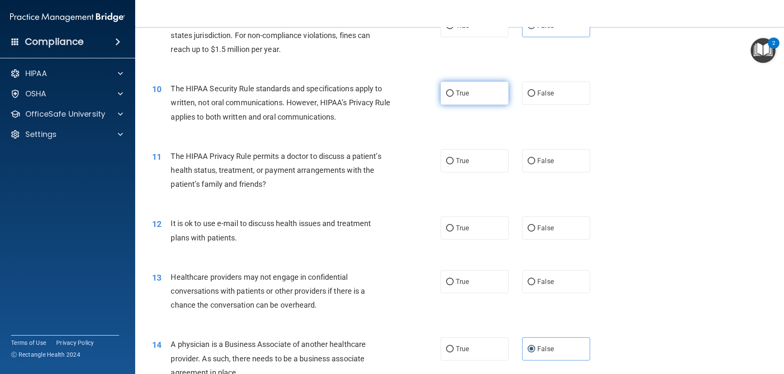
click at [440, 105] on label "True" at bounding box center [474, 92] width 68 height 23
click at [446, 97] on input "True" at bounding box center [450, 93] width 8 height 6
radio input "true"
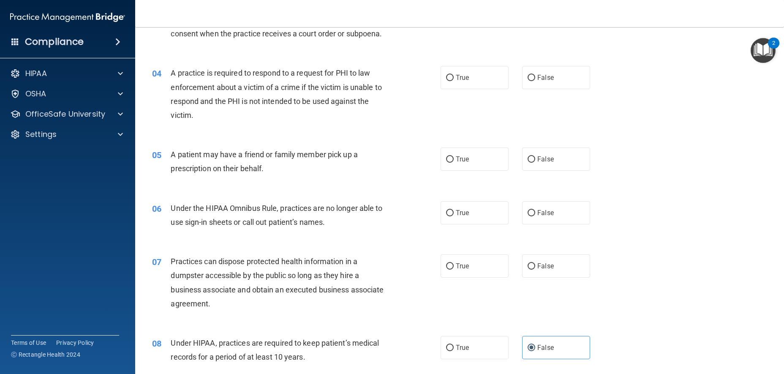
scroll to position [198, 0]
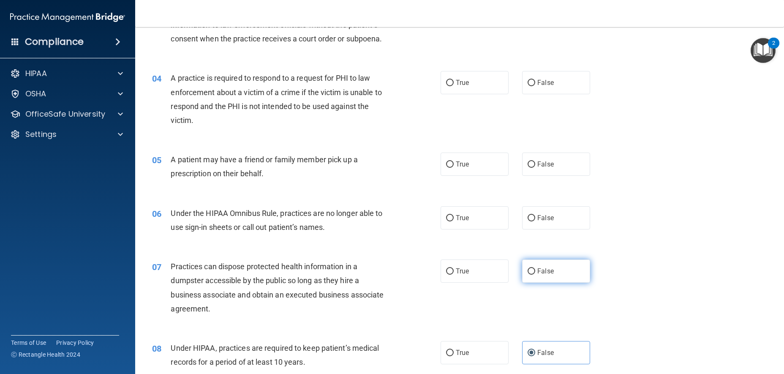
click at [523, 282] on label "False" at bounding box center [556, 270] width 68 height 23
click at [527, 274] on input "False" at bounding box center [531, 271] width 8 height 6
radio input "true"
click at [562, 229] on label "False" at bounding box center [556, 217] width 68 height 23
click at [535, 221] on input "False" at bounding box center [531, 218] width 8 height 6
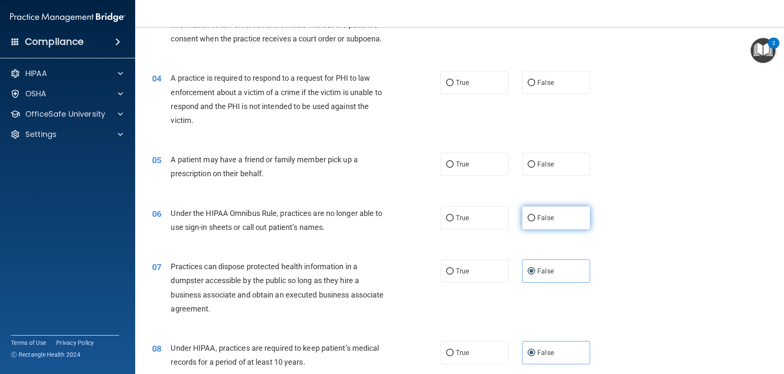
radio input "true"
click at [467, 176] on label "True" at bounding box center [474, 163] width 68 height 23
click at [453, 168] on input "True" at bounding box center [450, 164] width 8 height 6
radio input "true"
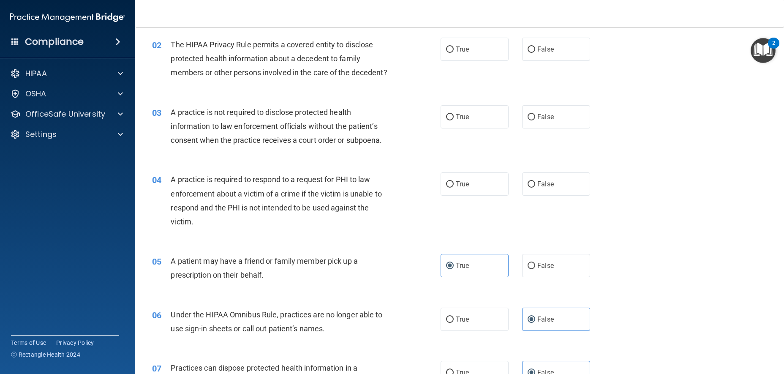
scroll to position [71, 0]
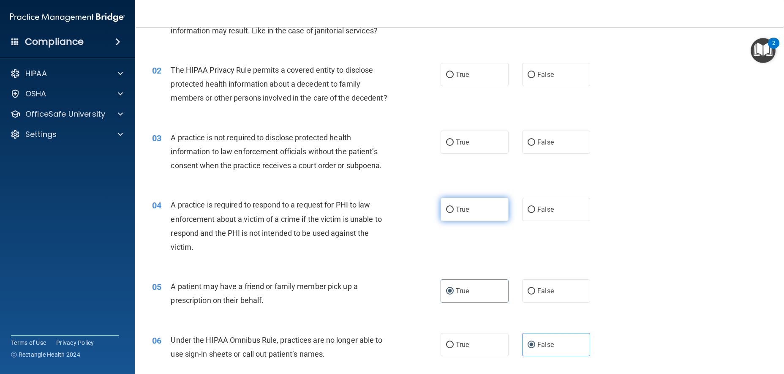
click at [469, 216] on label "True" at bounding box center [474, 209] width 68 height 23
click at [453, 213] on input "True" at bounding box center [450, 209] width 8 height 6
radio input "true"
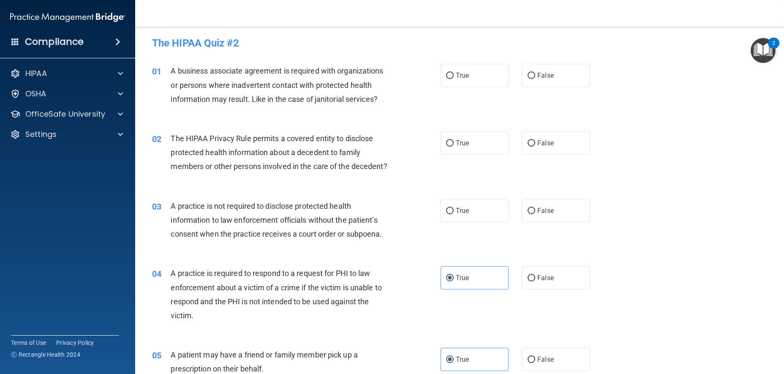
scroll to position [0, 0]
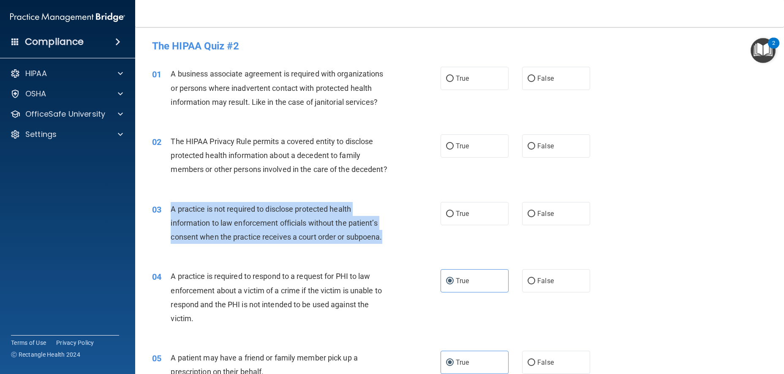
drag, startPoint x: 382, startPoint y: 247, endPoint x: 173, endPoint y: 223, distance: 210.9
click at [173, 223] on div "03 A practice is not required to disclose protected health information to law e…" at bounding box center [296, 225] width 314 height 46
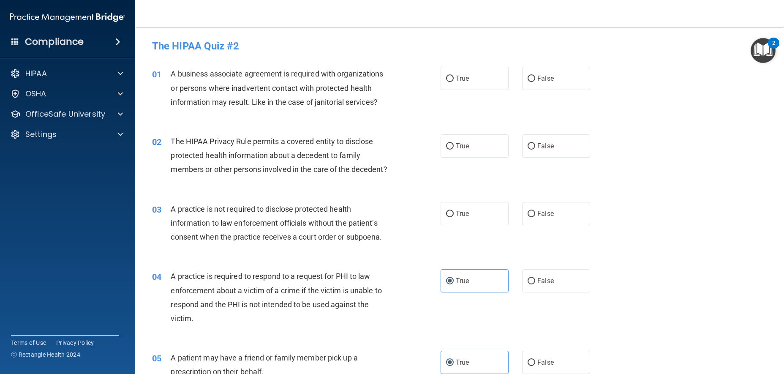
click at [510, 216] on div "03 A practice is not required to disclose protected health information to law e…" at bounding box center [459, 225] width 627 height 68
drag, startPoint x: 524, startPoint y: 231, endPoint x: 518, endPoint y: 223, distance: 9.8
click at [522, 225] on label "False" at bounding box center [556, 213] width 68 height 23
click at [527, 217] on input "False" at bounding box center [531, 214] width 8 height 6
radio input "true"
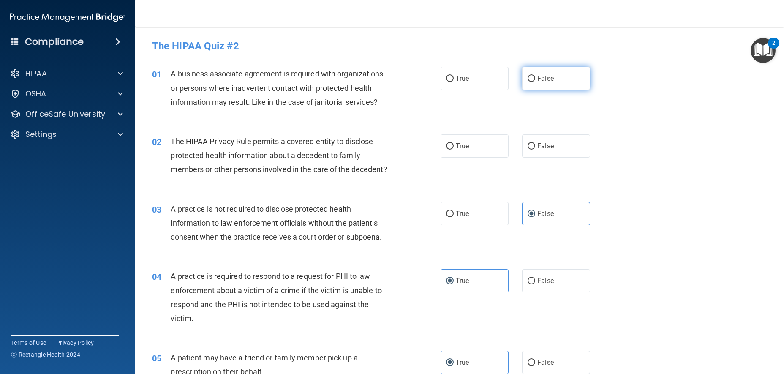
click at [562, 76] on label "False" at bounding box center [556, 78] width 68 height 23
click at [535, 76] on input "False" at bounding box center [531, 79] width 8 height 6
radio input "true"
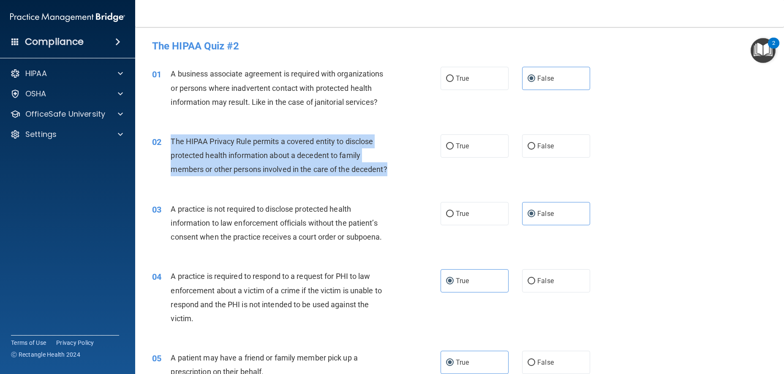
drag, startPoint x: 217, startPoint y: 187, endPoint x: 171, endPoint y: 141, distance: 64.5
click at [171, 141] on div "The HIPAA Privacy Rule permits a covered entity to disclose protected health in…" at bounding box center [284, 155] width 226 height 42
click at [316, 176] on div "The HIPAA Privacy Rule permits a covered entity to disclose protected health in…" at bounding box center [284, 155] width 226 height 42
drag, startPoint x: 219, startPoint y: 185, endPoint x: 171, endPoint y: 141, distance: 64.6
click at [171, 141] on div "The HIPAA Privacy Rule permits a covered entity to disclose protected health in…" at bounding box center [284, 155] width 226 height 42
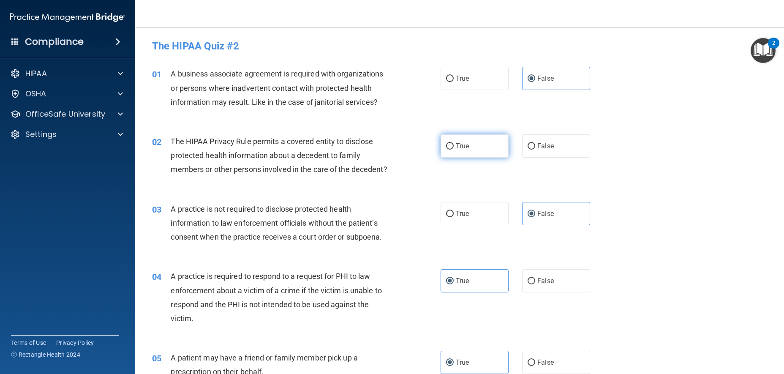
click at [457, 147] on span "True" at bounding box center [462, 146] width 13 height 8
click at [453, 147] on input "True" at bounding box center [450, 146] width 8 height 6
radio input "true"
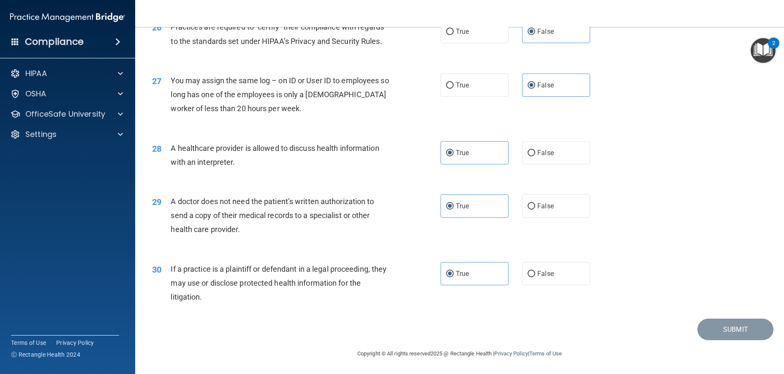
scroll to position [1676, 0]
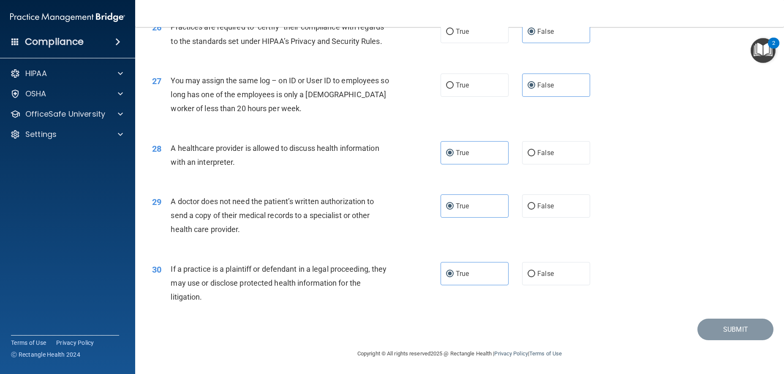
click at [706, 235] on div "29 A doctor does not need the patient’s written authorization to send a copy of…" at bounding box center [459, 218] width 627 height 68
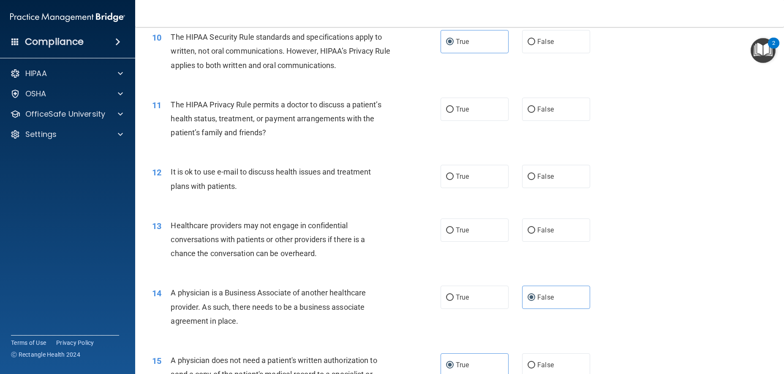
scroll to position [620, 0]
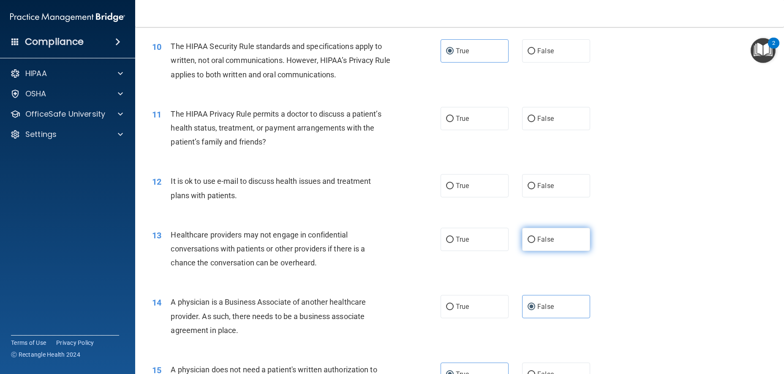
click at [559, 248] on label "False" at bounding box center [556, 239] width 68 height 23
click at [535, 243] on input "False" at bounding box center [531, 239] width 8 height 6
radio input "true"
click at [490, 197] on label "True" at bounding box center [474, 185] width 68 height 23
click at [453, 189] on input "True" at bounding box center [450, 186] width 8 height 6
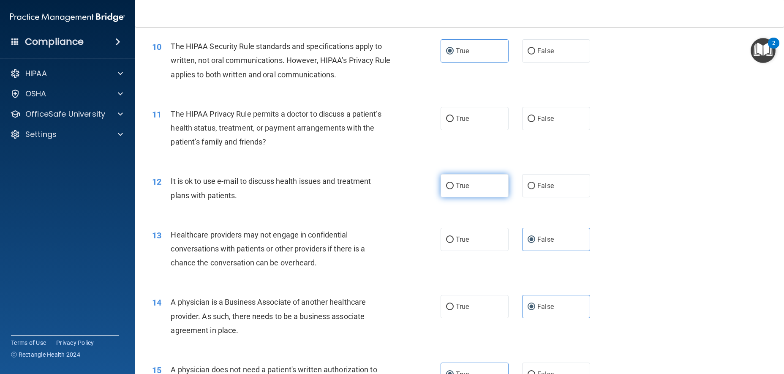
radio input "true"
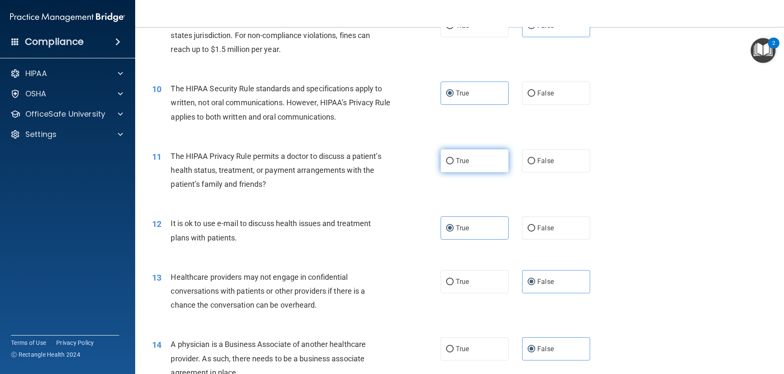
click at [473, 168] on label "True" at bounding box center [474, 160] width 68 height 23
click at [453, 164] on input "True" at bounding box center [450, 161] width 8 height 6
radio input "true"
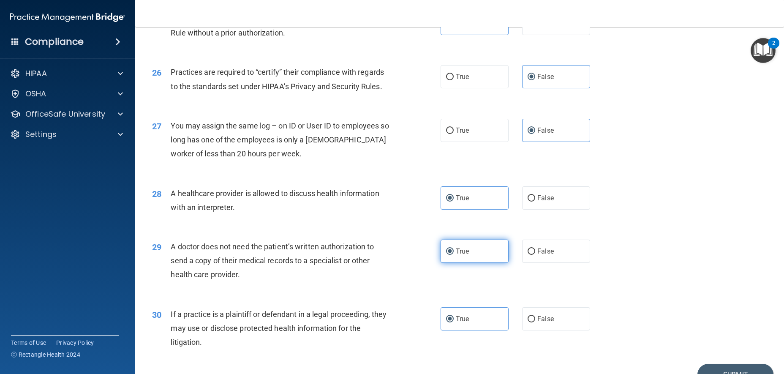
scroll to position [1676, 0]
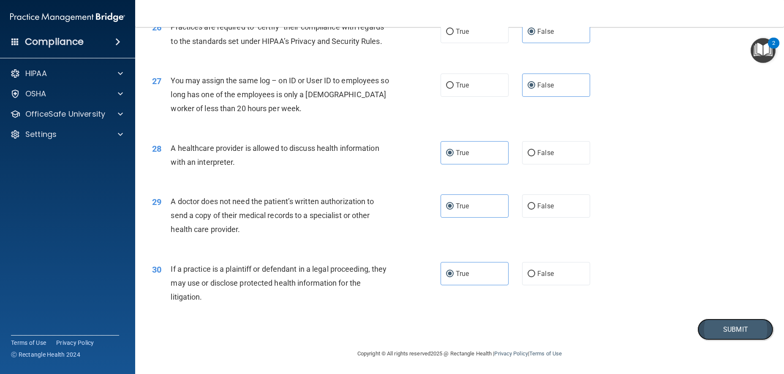
click at [752, 331] on button "Submit" at bounding box center [735, 329] width 76 height 22
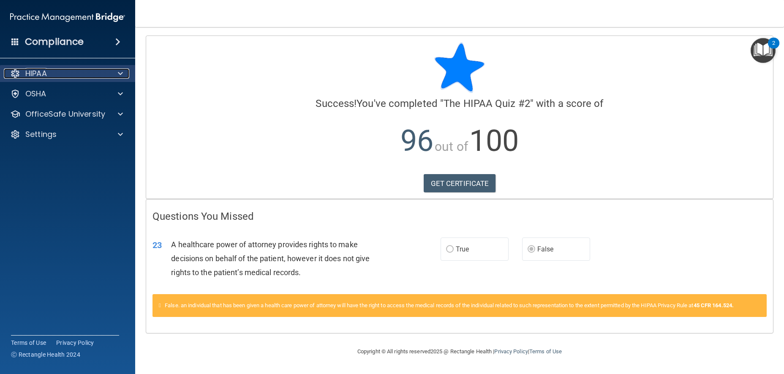
click at [123, 72] on div at bounding box center [119, 73] width 21 height 10
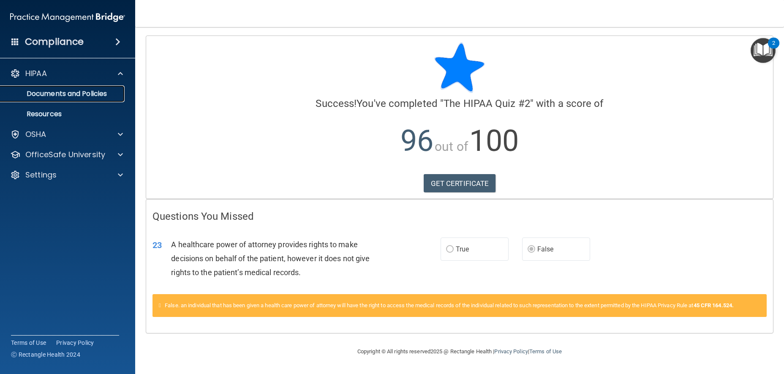
click at [113, 93] on p "Documents and Policies" at bounding box center [62, 94] width 115 height 8
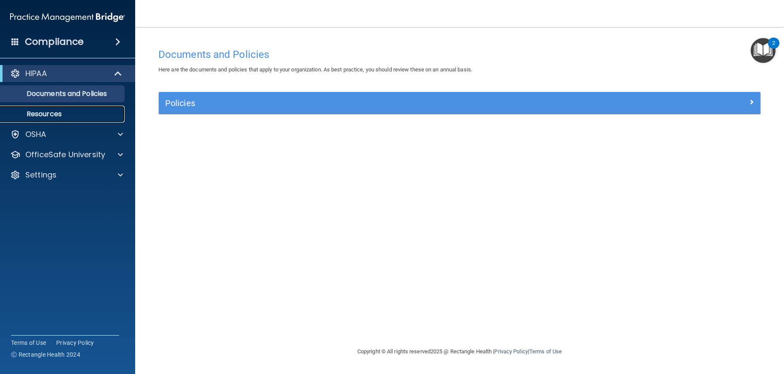
click at [49, 114] on p "Resources" at bounding box center [62, 114] width 115 height 8
click at [769, 46] on button "2" at bounding box center [762, 50] width 25 height 25
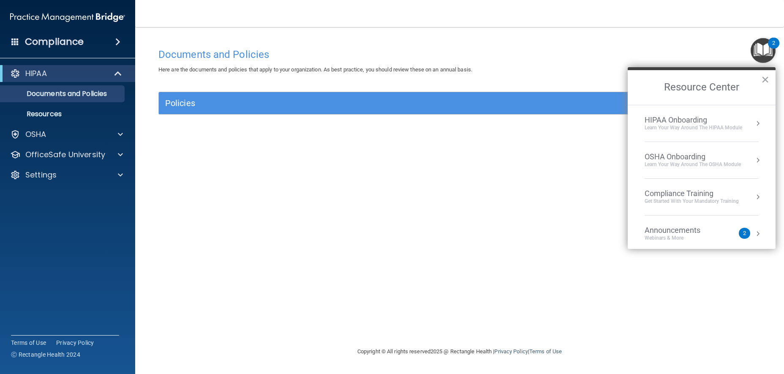
click at [709, 152] on div "OSHA Onboarding" at bounding box center [692, 156] width 96 height 9
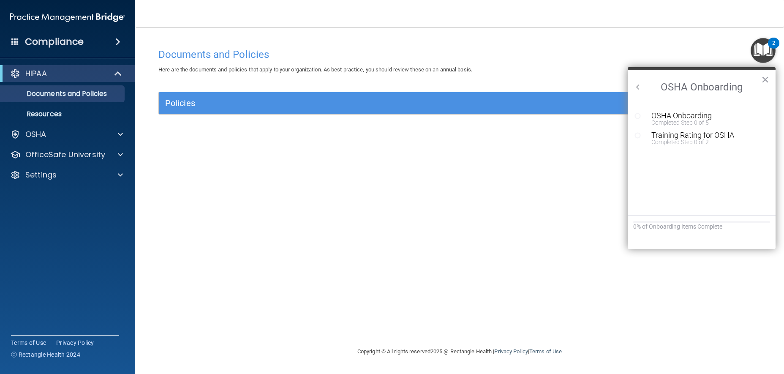
click at [628, 85] on h2 "OSHA Onboarding" at bounding box center [701, 87] width 148 height 35
click at [633, 85] on h2 "OSHA Onboarding" at bounding box center [701, 87] width 148 height 35
click at [636, 85] on button "Back to Resource Center Home" at bounding box center [637, 87] width 8 height 8
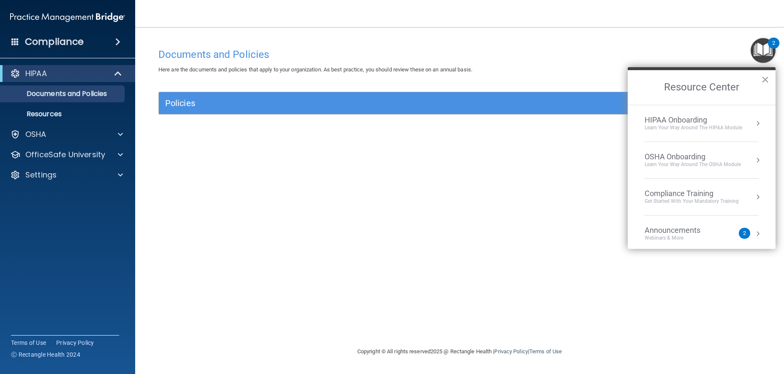
click at [665, 119] on div "HIPAA Onboarding" at bounding box center [693, 119] width 98 height 9
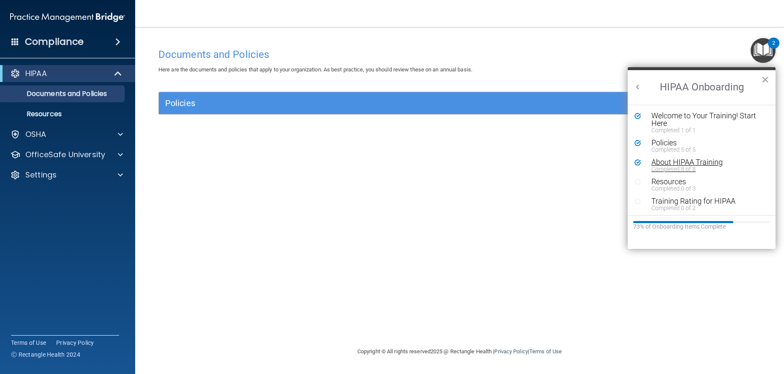
click at [672, 162] on div "About HIPAA Training" at bounding box center [704, 162] width 106 height 8
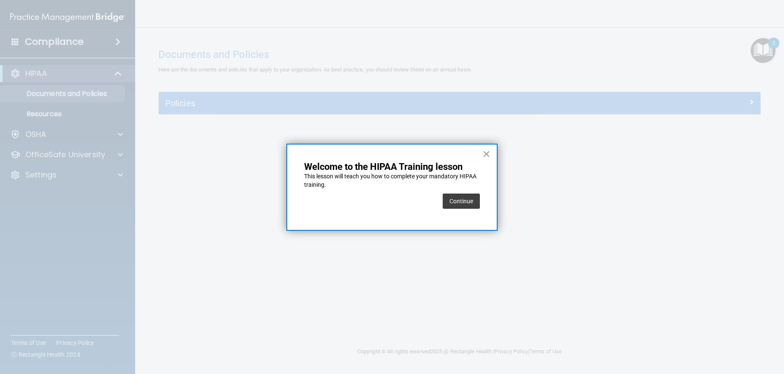
click at [474, 186] on p "This lesson will teach you how to complete your mandatory HIPAA training." at bounding box center [392, 180] width 176 height 16
click at [470, 198] on button "Continue" at bounding box center [460, 200] width 37 height 15
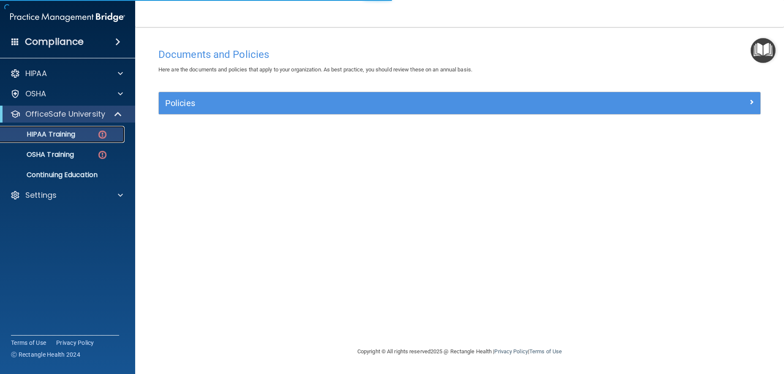
click at [60, 132] on p "HIPAA Training" at bounding box center [40, 134] width 70 height 8
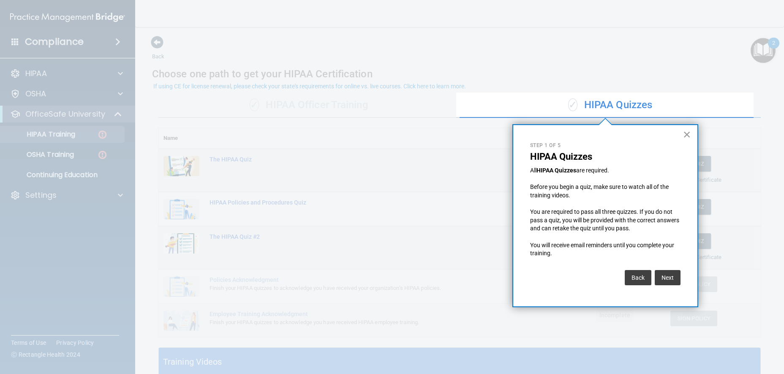
click at [687, 134] on button "×" at bounding box center [687, 135] width 8 height 14
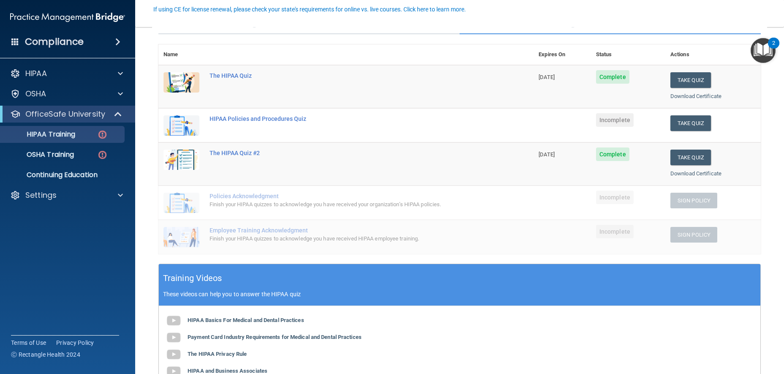
scroll to position [84, 0]
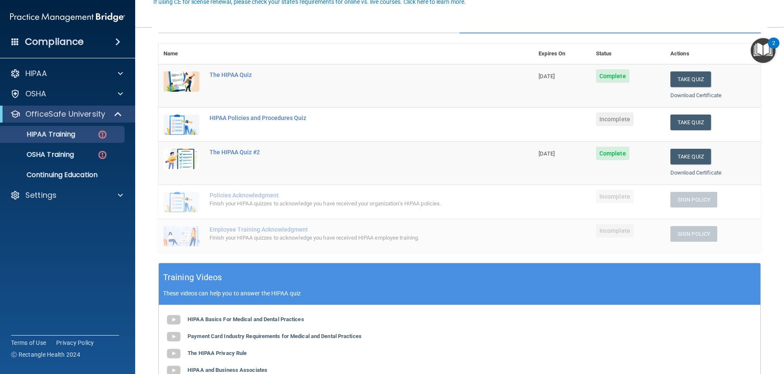
click at [750, 38] on button "2" at bounding box center [762, 50] width 25 height 25
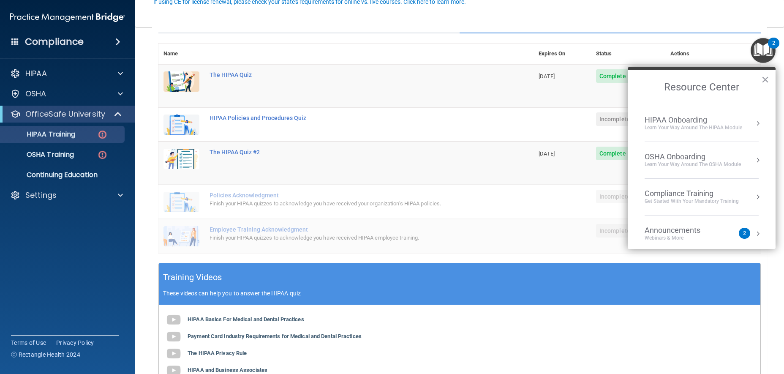
click at [355, 12] on nav "Toggle navigation CAMRYN WYNE camryn.wyne2022@gmail.com Manage My Enterprise We…" at bounding box center [459, 13] width 649 height 27
click at [768, 77] on div "Resource Center ×" at bounding box center [701, 86] width 148 height 38
click at [767, 77] on button "×" at bounding box center [765, 80] width 8 height 14
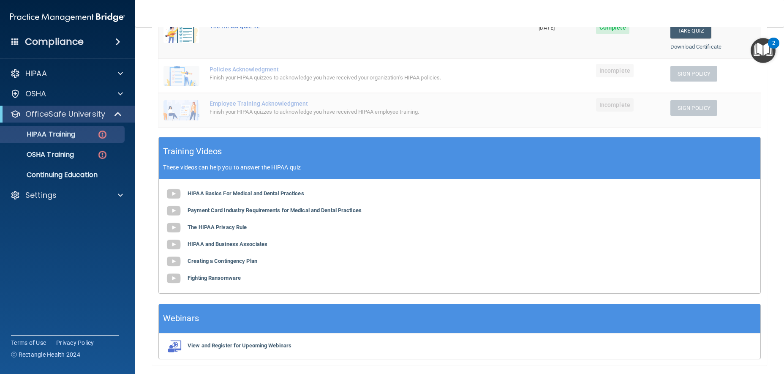
scroll to position [211, 0]
